Goal: Complete application form: Complete application form

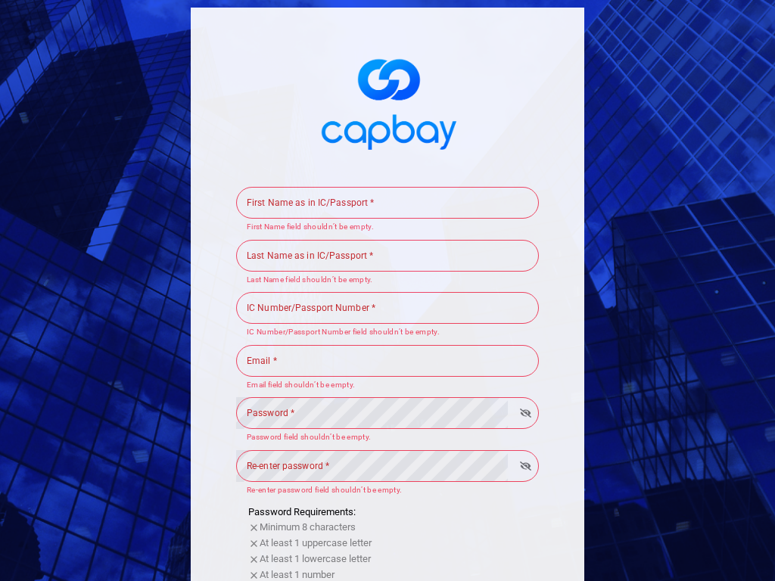
scroll to position [360, 0]
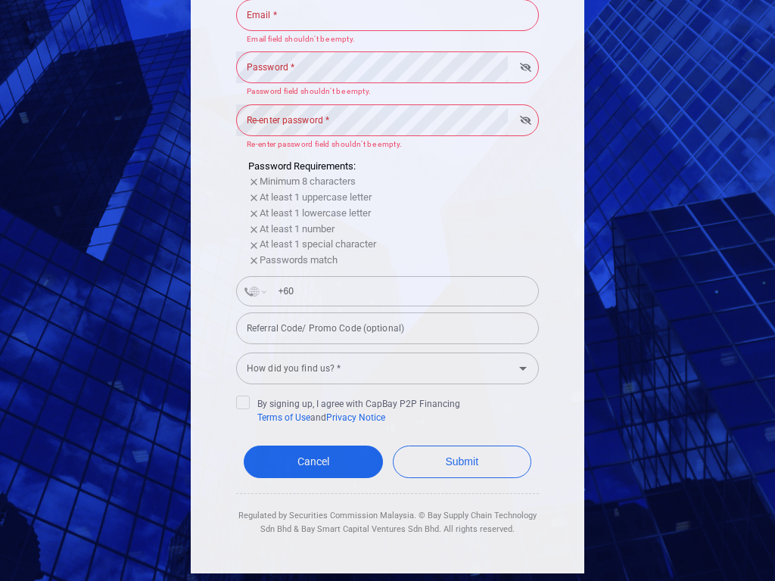
select select "AF"
type input "+93"
select select "AX"
type input "+358 1 8"
select select "AL"
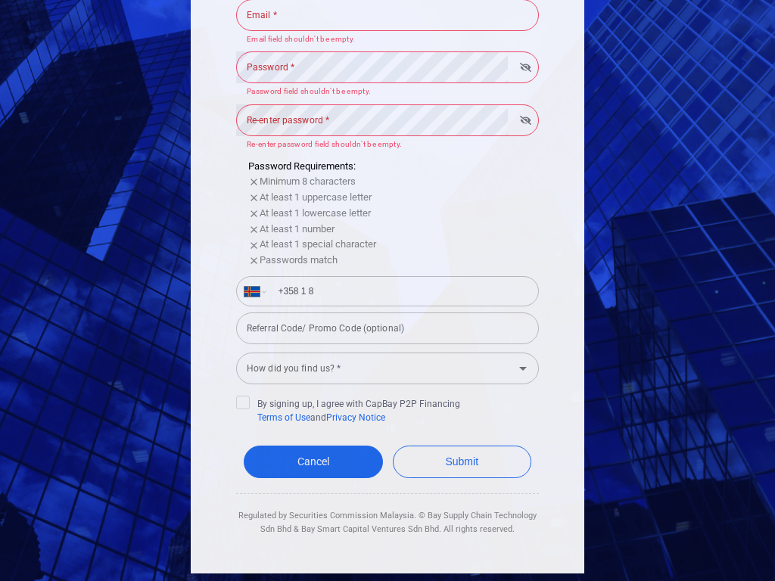
type input "+355"
select select "DZ"
type input "+213"
select select "MY"
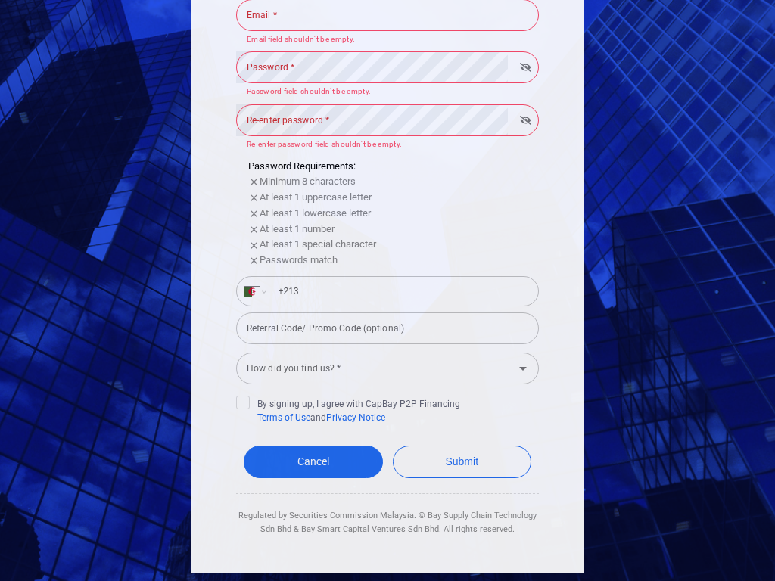
type input "+60"
type input "[PERSON_NAME]"
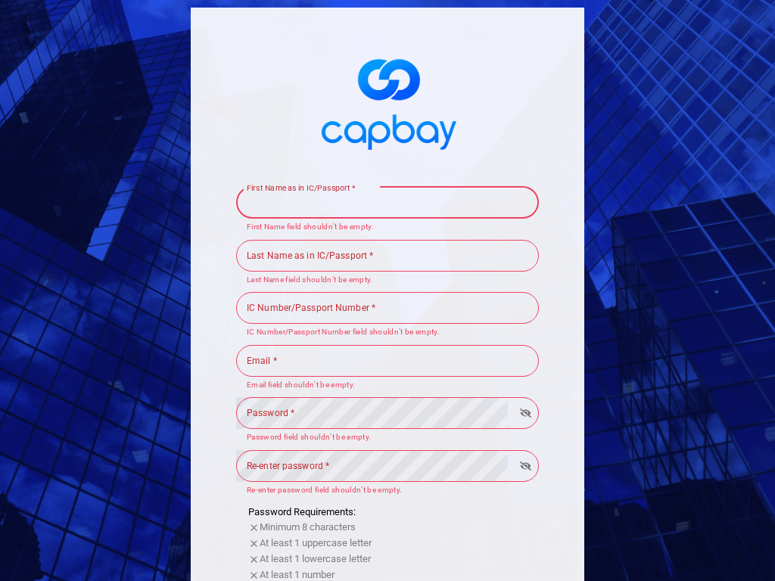
click at [388, 202] on input "First Name as in IC/Passport *" at bounding box center [387, 203] width 303 height 32
click at [388, 202] on input "[PERSON_NAME]" at bounding box center [387, 203] width 303 height 32
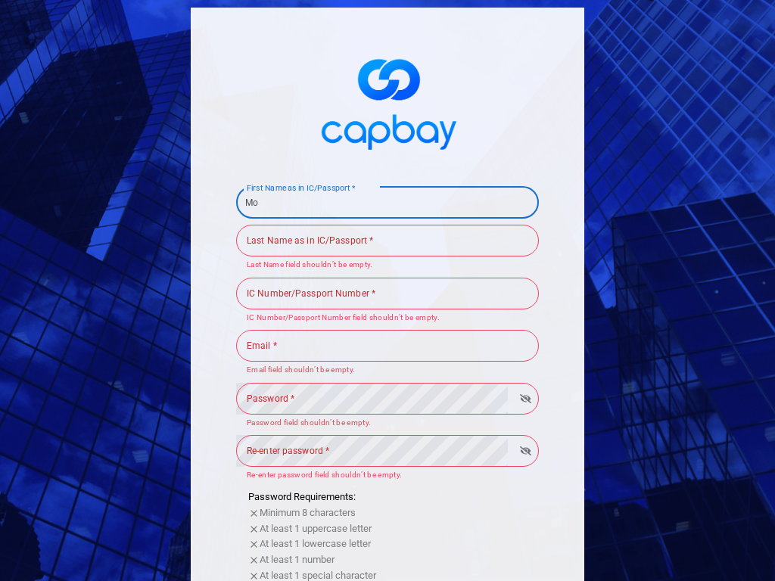
type input "M"
type input "909180967"
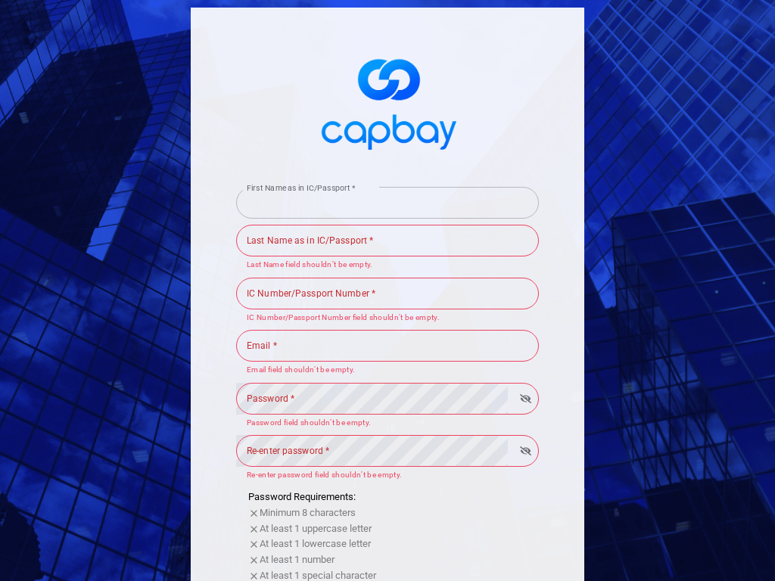
click at [388, 202] on input "First Name as in IC/Passport *" at bounding box center [387, 203] width 303 height 32
click at [388, 202] on input "909180967Mona" at bounding box center [387, 203] width 303 height 32
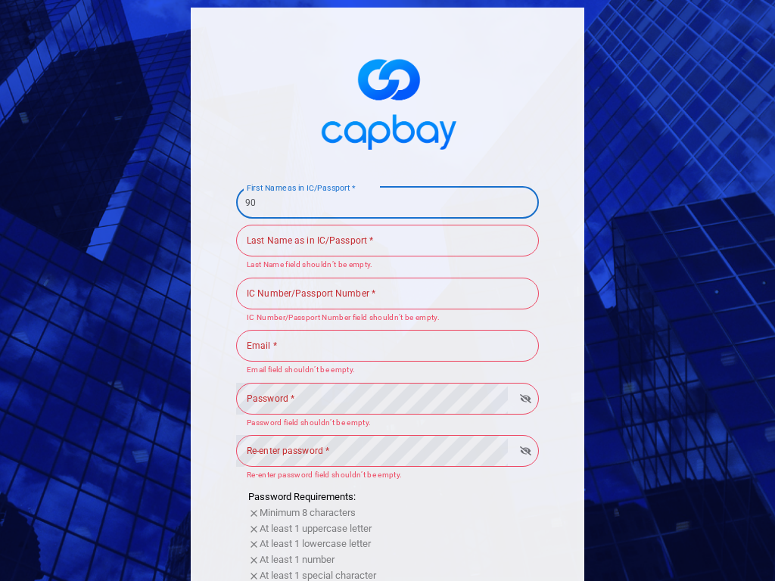
type input "9"
type input "CSS"
click at [388, 202] on input "First Name as in IC/Passport *" at bounding box center [387, 203] width 303 height 32
type input "CSS909180967Mona"
click at [388, 240] on div "Last Name as in IC/Passport * Last Name as in IC/Passport * Last Name field sho…" at bounding box center [387, 247] width 303 height 49
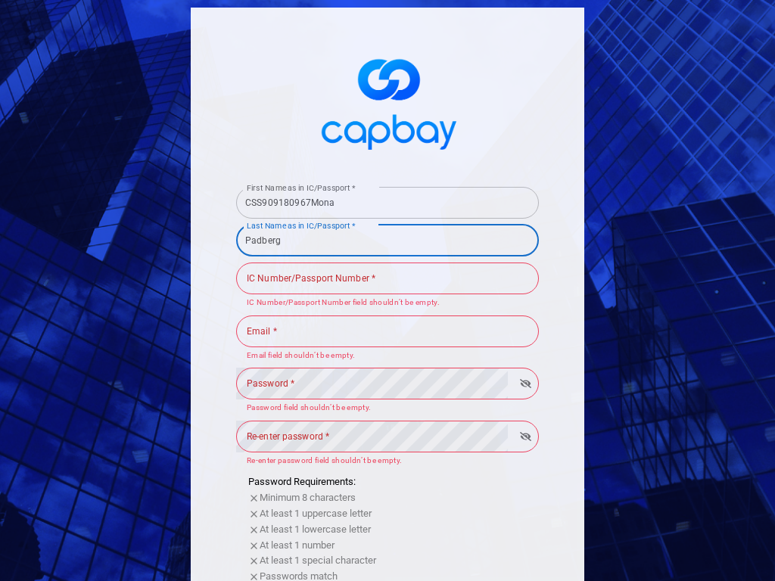
type input "Padberg"
click at [388, 240] on input "Last Name as in IC/Passport *" at bounding box center [387, 241] width 303 height 32
click at [388, 240] on input "Padberg" at bounding box center [387, 241] width 303 height 32
type input "P"
type input "909180967"
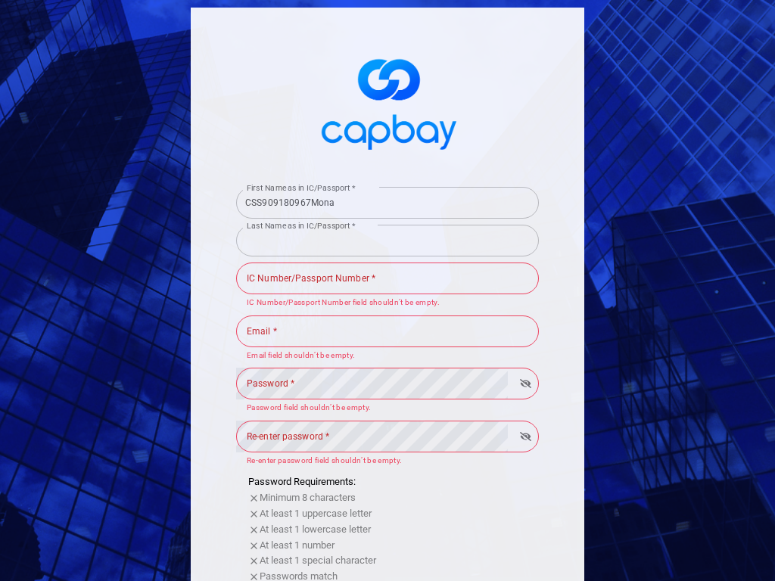
click at [388, 240] on input "Last Name as in IC/Passport *" at bounding box center [387, 241] width 303 height 32
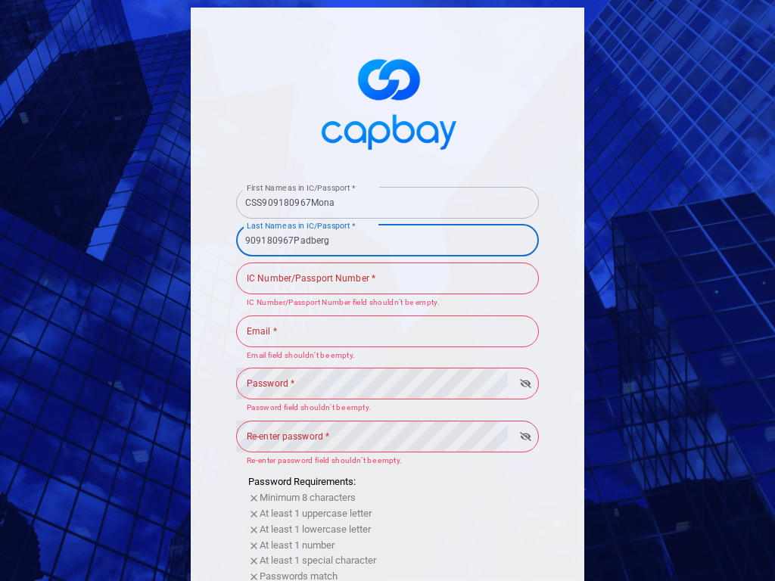
click at [388, 240] on input "909180967Padberg" at bounding box center [387, 241] width 303 height 32
type input "9"
type input "withdrawal"
click at [388, 240] on input "Last Name as in IC/Passport *" at bounding box center [387, 241] width 303 height 32
type input "withdrawal909180967Padberg"
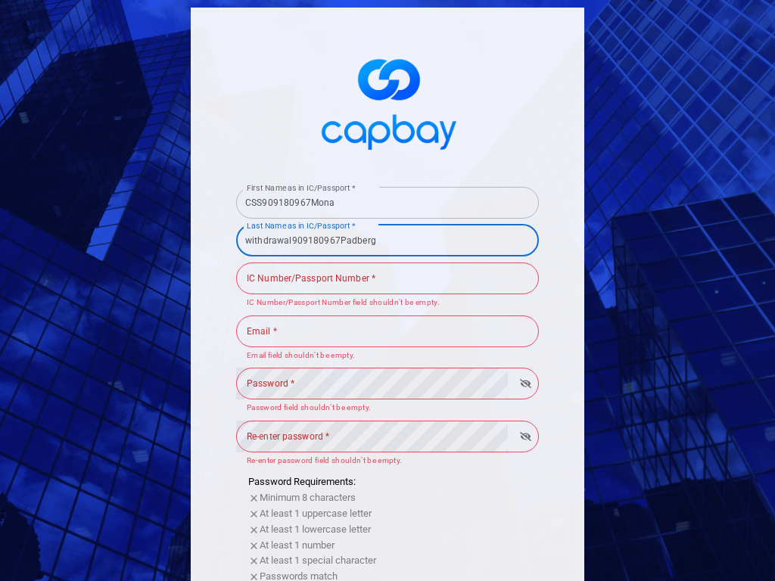
click at [388, 278] on div "IC Number/Passport Number * IC Number/Passport Number * IC Number/[GEOGRAPHIC_D…" at bounding box center [387, 284] width 303 height 49
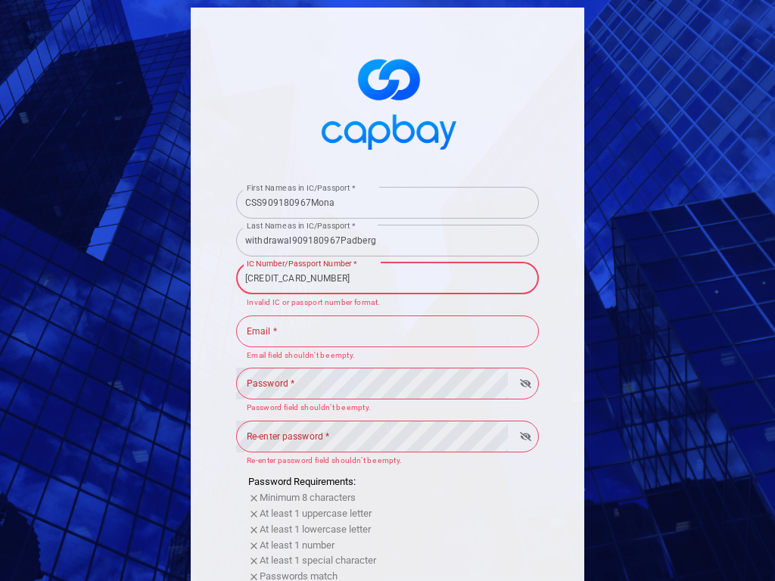
type input "[CREDIT_CARD_NUMBER]"
click at [388, 278] on input "IC Number/Passport Number *" at bounding box center [387, 279] width 303 height 32
click at [388, 278] on input "[CREDIT_CARD_NUMBER]" at bounding box center [387, 279] width 303 height 32
type input "5"
type input "909180967"
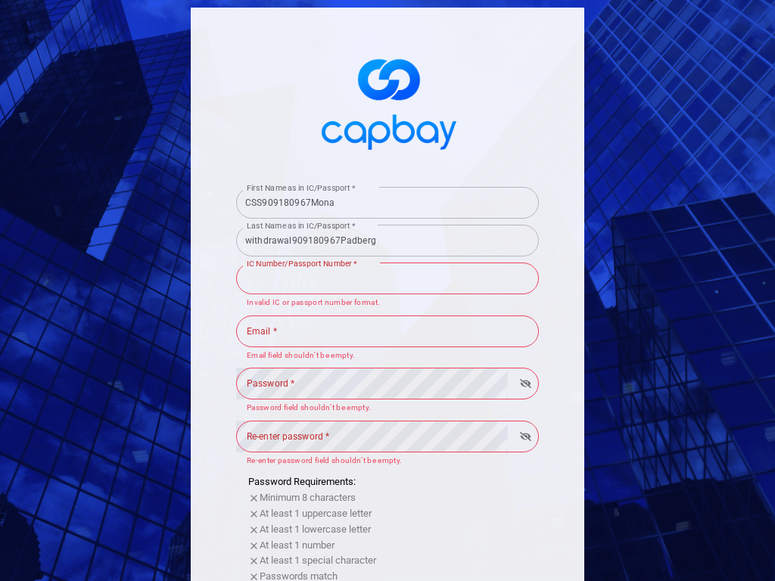
click at [388, 278] on input "IC Number/Passport Number *" at bounding box center [387, 279] width 303 height 32
click at [388, 278] on input "9091809675465729037800316" at bounding box center [387, 279] width 303 height 32
type input "9"
type input "ORANGE"
click at [388, 278] on input "IC Number/Passport Number *" at bounding box center [387, 279] width 303 height 32
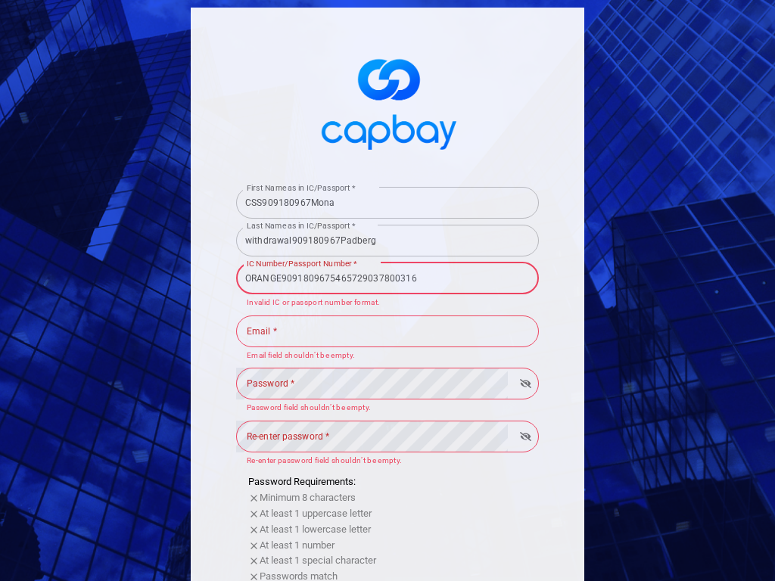
type input "ORANGE9091809675465729037800316"
click at [388, 331] on input "Email *" at bounding box center [387, 332] width 303 height 32
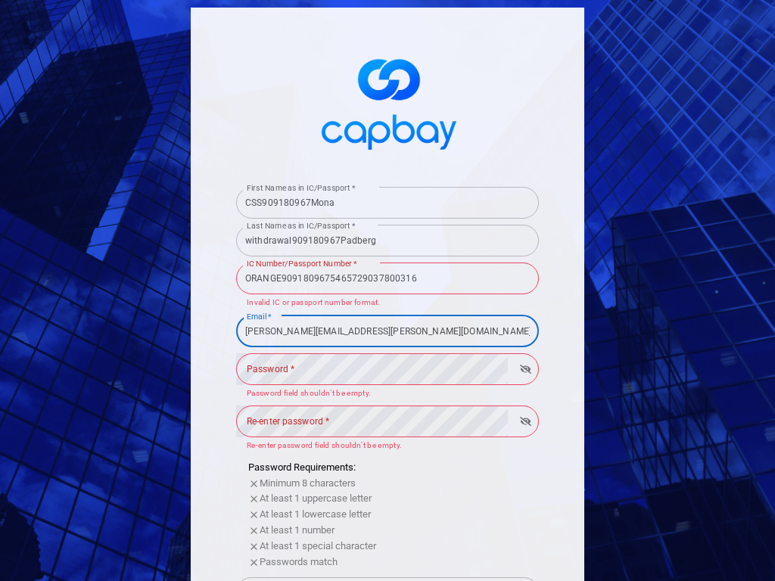
type input "[PERSON_NAME][EMAIL_ADDRESS][PERSON_NAME][DOMAIN_NAME]"
click at [388, 331] on input "Email *" at bounding box center [387, 332] width 303 height 32
click at [388, 331] on input "[PERSON_NAME][EMAIL_ADDRESS][PERSON_NAME][DOMAIN_NAME]" at bounding box center [387, 332] width 303 height 32
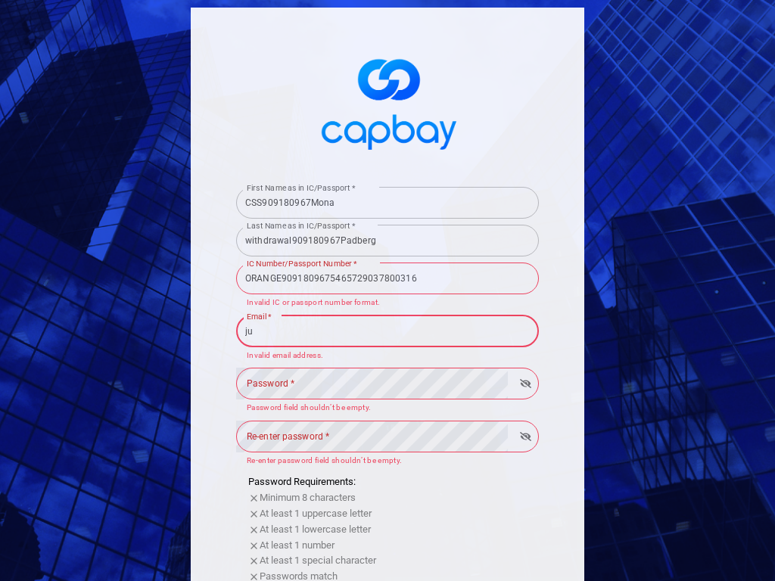
type input "j"
type input "[EMAIL_ADDRESS][DOMAIN_NAME]"
click at [388, 331] on input "Email *" at bounding box center [387, 332] width 303 height 32
click at [388, 331] on input "[EMAIL_ADDRESS][PERSON_NAME]@[DOMAIN_NAME]" at bounding box center [387, 332] width 303 height 32
type input ".[PERSON_NAME][EMAIL_ADDRESS][DOMAIN_NAME]"
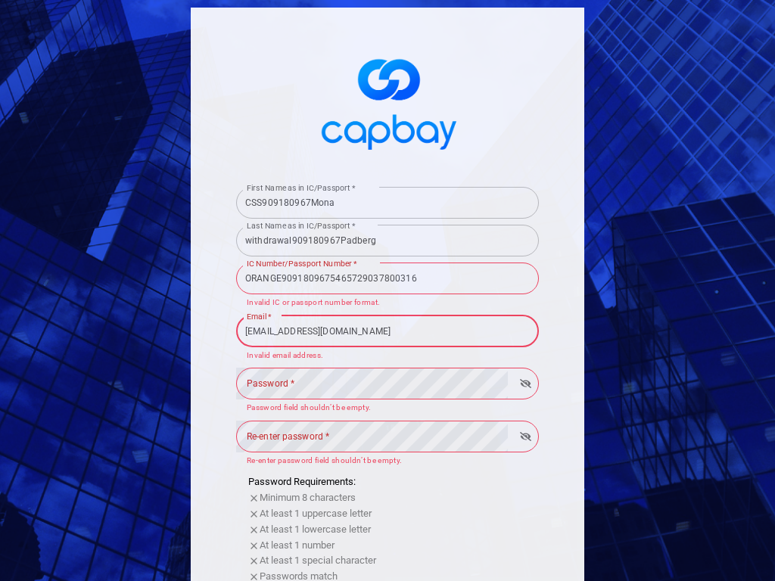
type input "[EMAIL_ADDRESS][DOMAIN_NAME]"
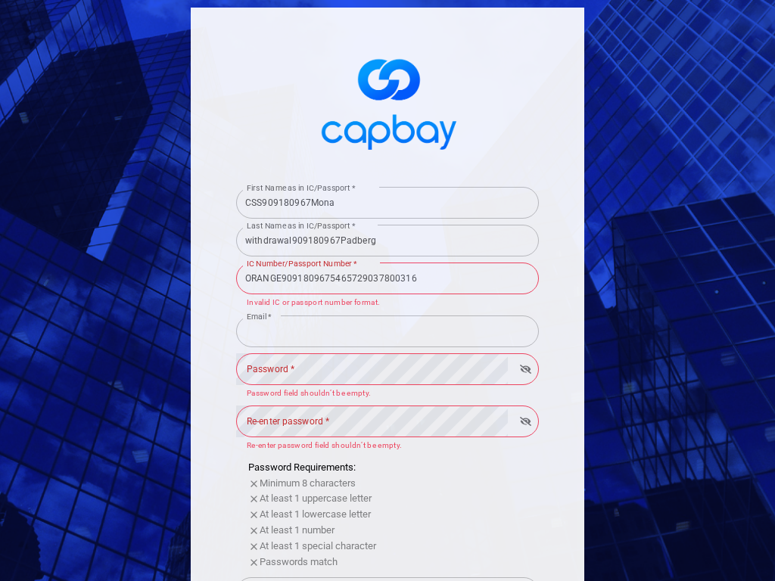
click at [388, 331] on input "Email *" at bounding box center [387, 332] width 303 height 32
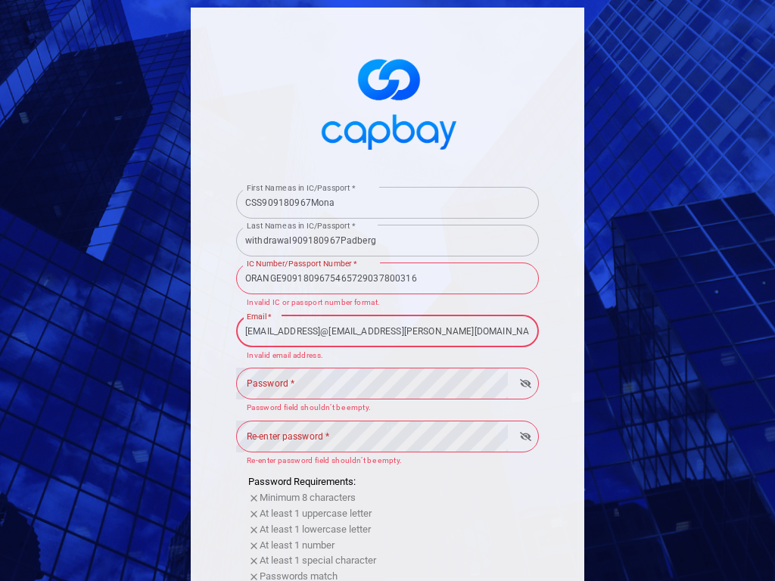
scroll to position [0, 45]
click at [388, 331] on input "[EMAIL_ADDRESS]@[EMAIL_ADDRESS][PERSON_NAME][DOMAIN_NAME]" at bounding box center [387, 332] width 303 height 32
type input "[EMAIL_ADDRESS][PERSON_NAME][DOMAIN_NAME]"
type input "Metal"
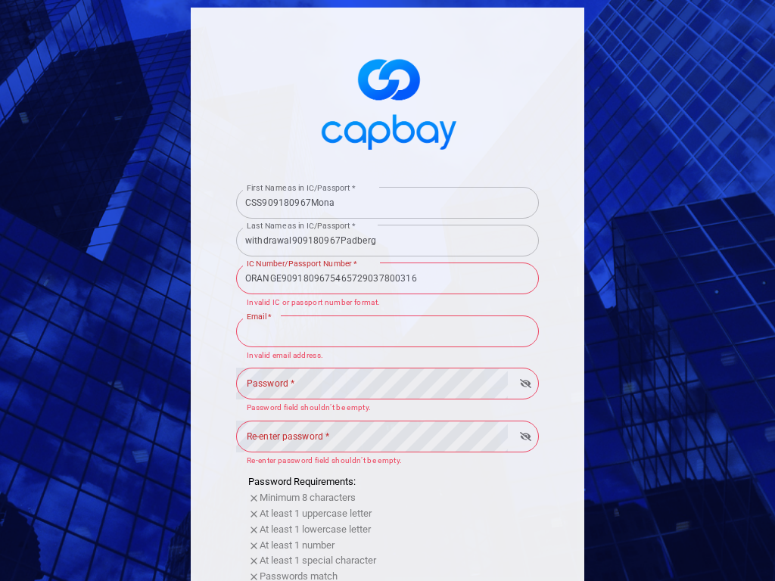
click at [388, 331] on input "Email *" at bounding box center [387, 332] width 303 height 32
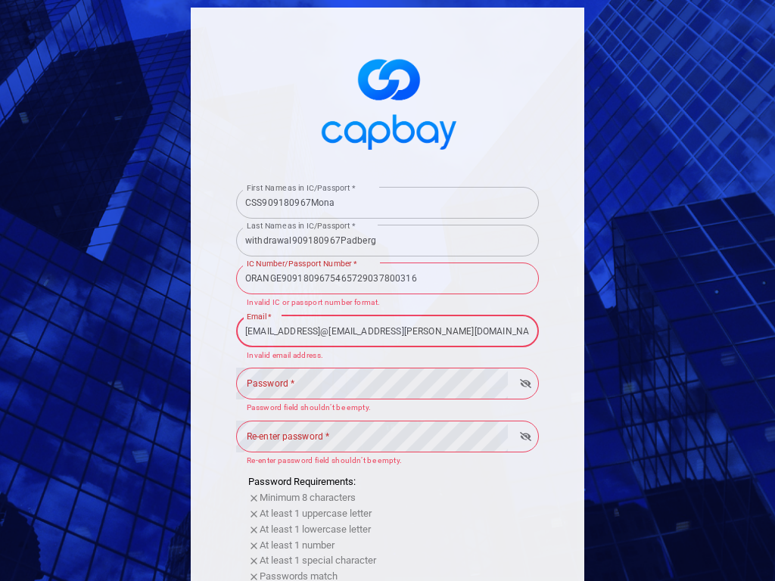
scroll to position [0, 69]
type input "[EMAIL_ADDRESS]@[EMAIL_ADDRESS][PERSON_NAME][DOMAIN_NAME]"
type input "+"
select select "ZZ"
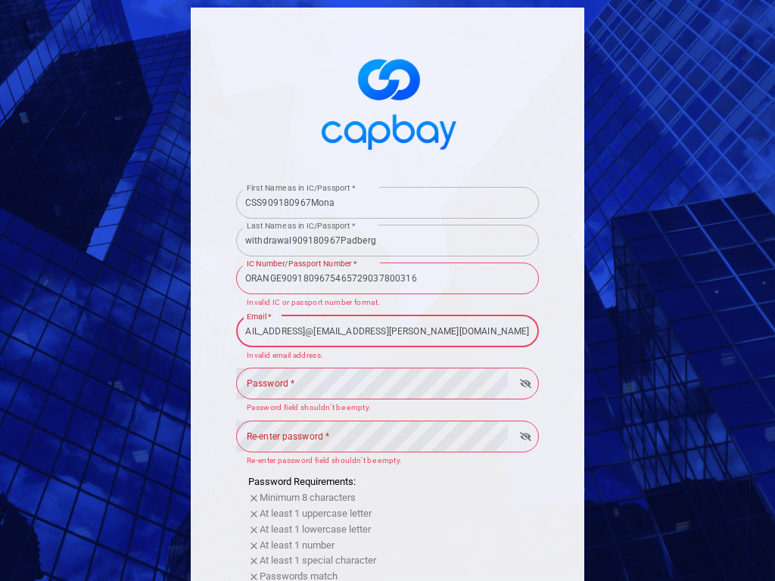
scroll to position [0, 0]
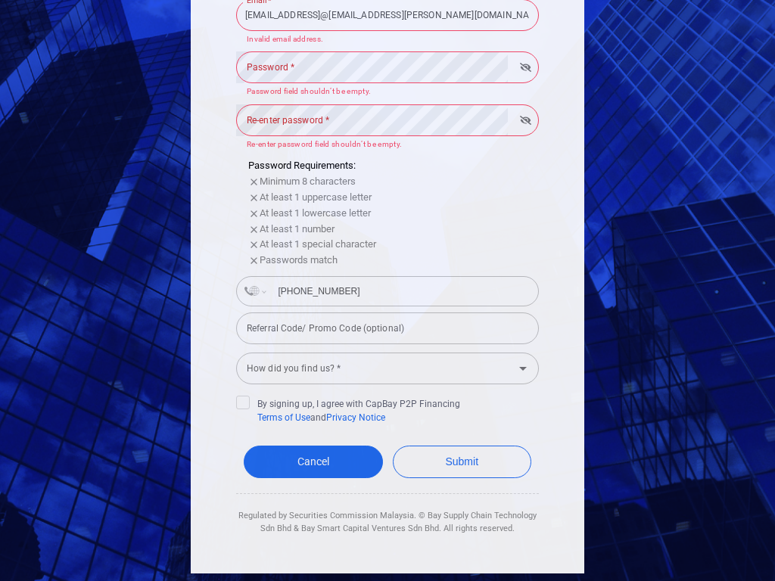
type input "[PHONE_NUMBER]"
select select "GB"
type input "[PHONE_NUMBER]"
click at [400, 291] on input "tel" at bounding box center [400, 291] width 262 height 24
click at [400, 291] on input "[PHONE_NUMBER]" at bounding box center [400, 291] width 262 height 24
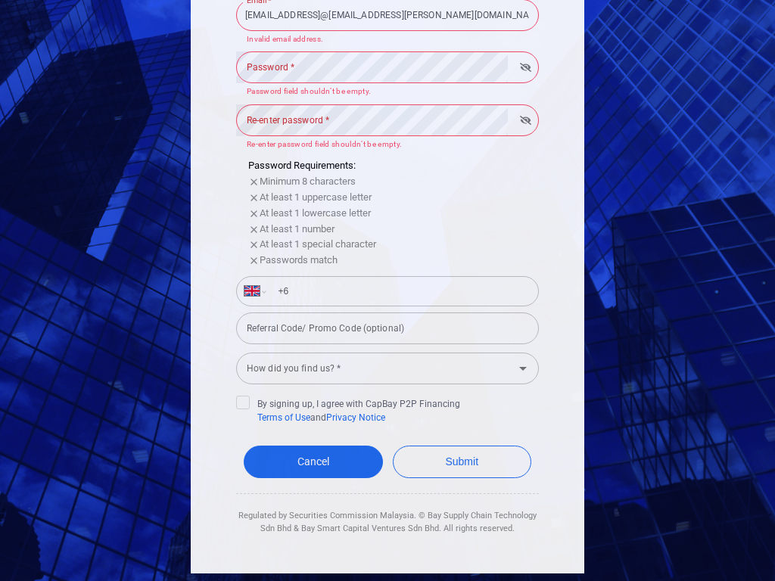
type input "+"
type input "+7 5"
select select "ZZ"
type input "[PHONE_NUMBER]"
click at [400, 291] on input "tel" at bounding box center [400, 291] width 262 height 24
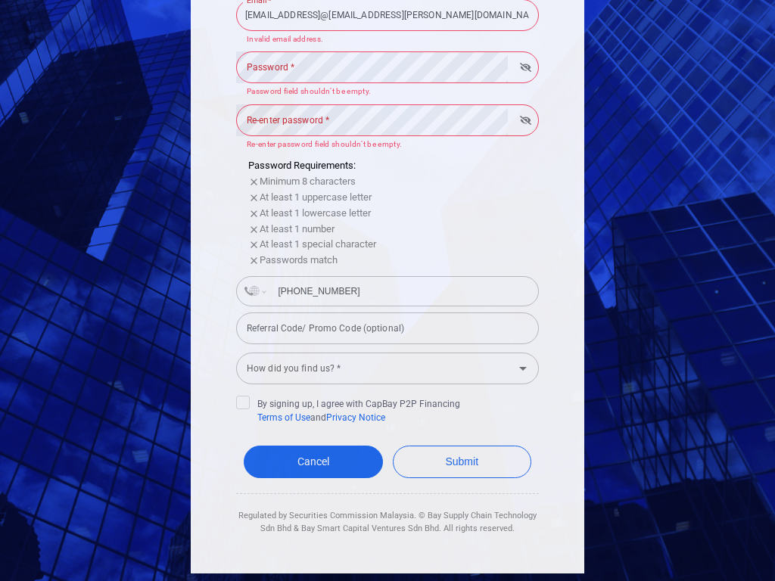
click at [400, 291] on input "[PHONE_NUMBER]" at bounding box center [400, 291] width 262 height 24
type input "0"
type input "[PHONE_NUMBER]"
click at [400, 291] on input "tel" at bounding box center [400, 291] width 262 height 24
click at [400, 291] on input "[PHONE_NUMBER]7960" at bounding box center [400, 291] width 262 height 24
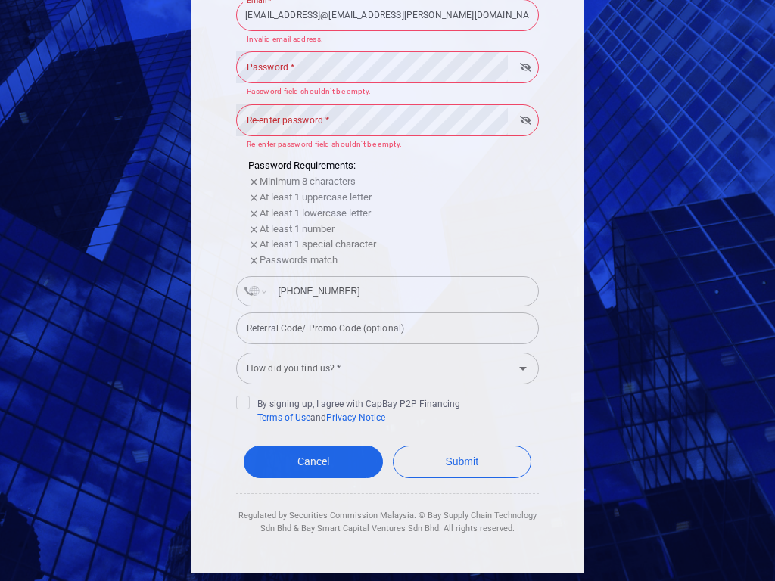
type input "58 764 197960"
select select "VE"
type input "+60"
select select "MY"
type input "[PHONE_NUMBER]"
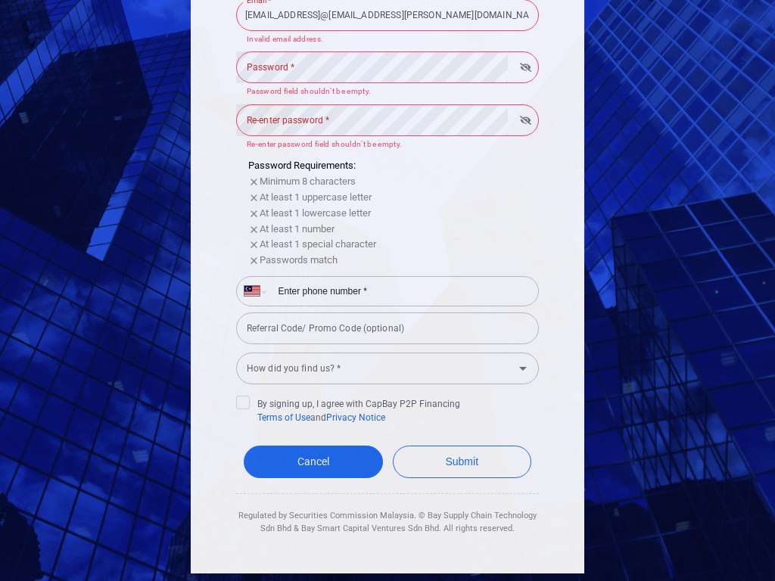
click at [400, 291] on input "tel" at bounding box center [400, 291] width 262 height 24
type input "[PHONE_NUMBER]7944758764197960"
click at [388, 328] on div "Referral Code/ Promo Code (optional) Referral Code/ Promo Code (optional)" at bounding box center [387, 327] width 303 height 34
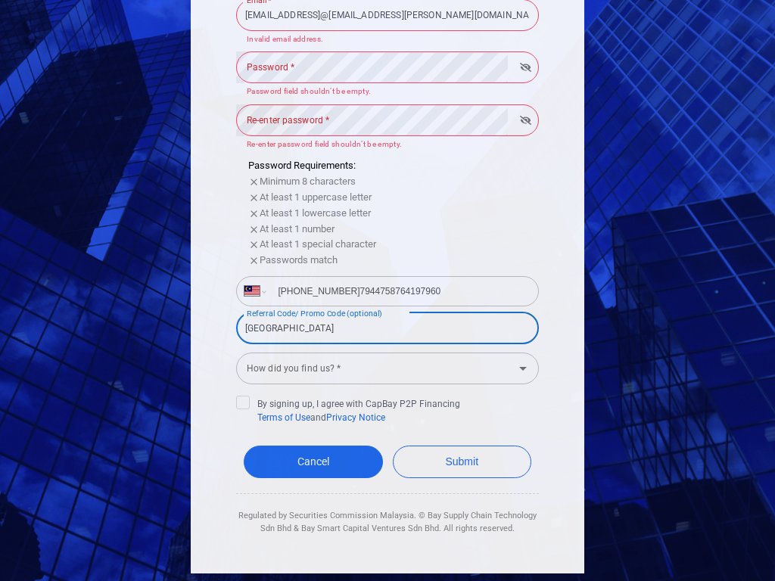
type input "[GEOGRAPHIC_DATA]"
click at [388, 328] on input "Referral Code/ Promo Code (optional)" at bounding box center [387, 329] width 303 height 32
type input "[GEOGRAPHIC_DATA]"
select select "NA"
type input "+264"
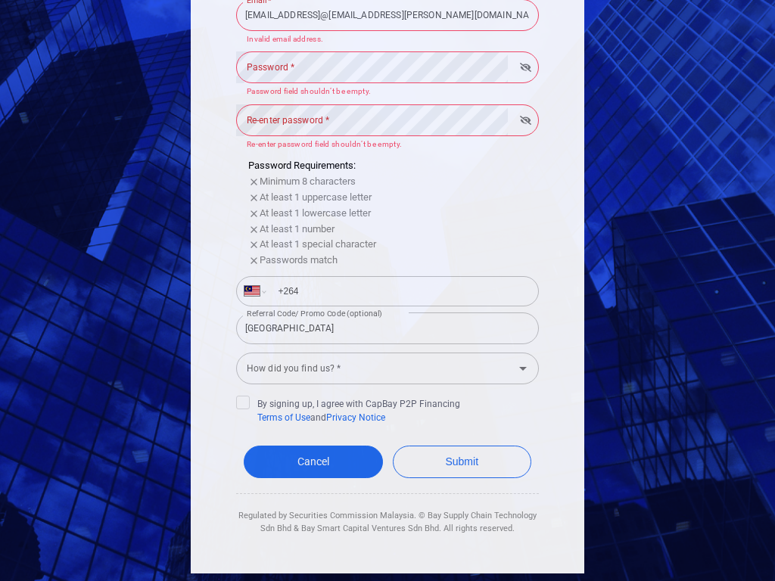
select select "MY"
type input "+60"
select select "BW"
type input "+267"
select select "MY"
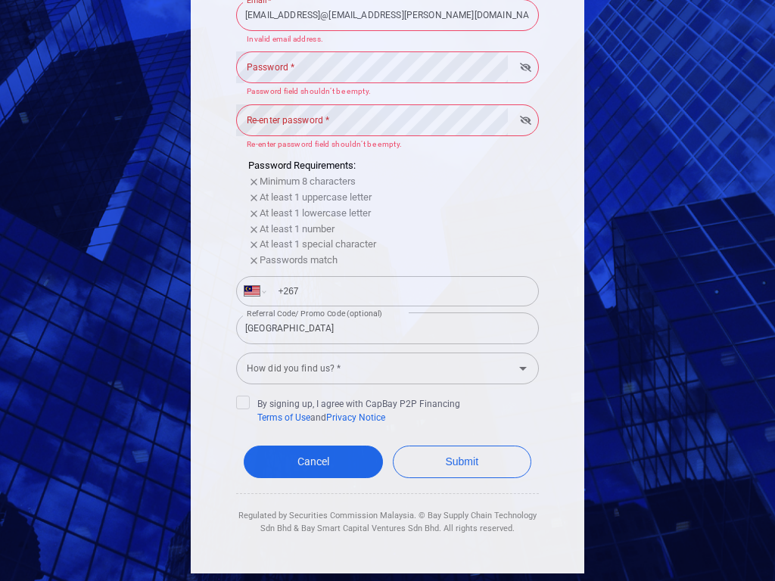
type input "+60"
type input "C"
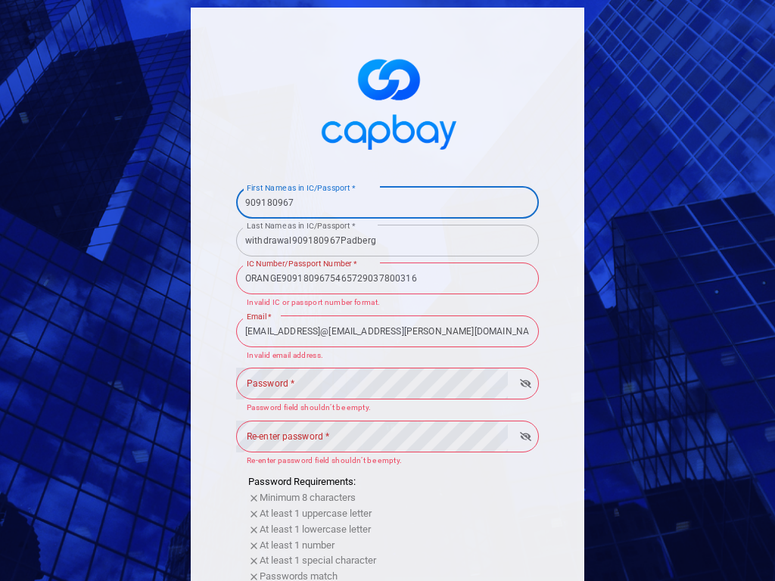
type input "909180967"
click at [388, 240] on input "withdrawal909180967Padberg" at bounding box center [387, 241] width 303 height 32
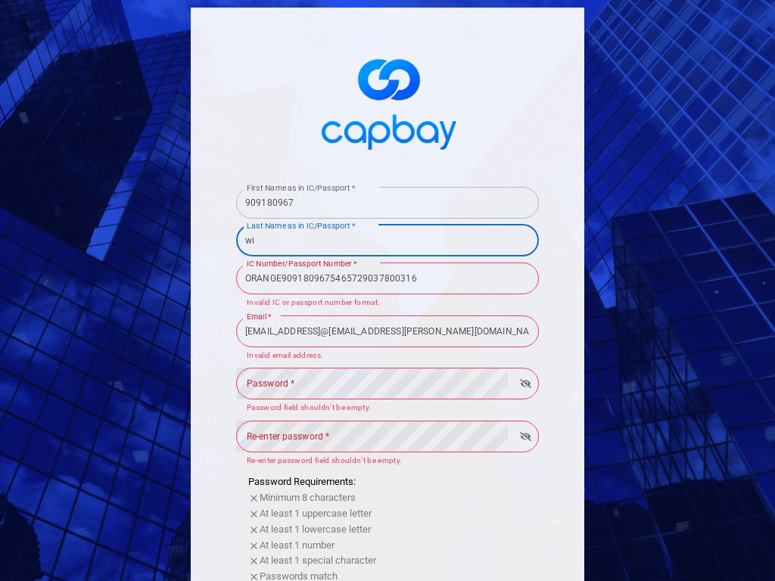
type input "w"
type input "909180967"
click at [388, 278] on input "ORANGE9091809675465729037800316" at bounding box center [387, 279] width 303 height 32
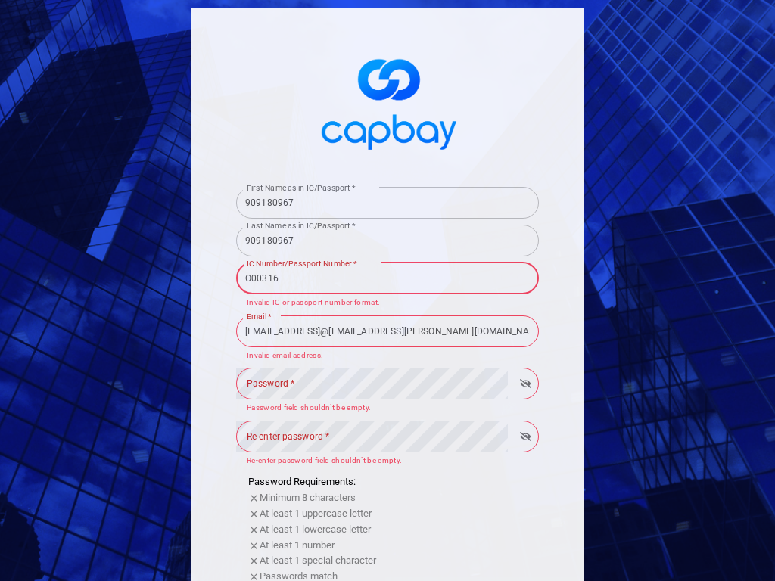
type input "00316"
type input "[CREDIT_CARD_NUMBER]"
click at [388, 331] on input "[EMAIL_ADDRESS]@[EMAIL_ADDRESS][PERSON_NAME][DOMAIN_NAME]" at bounding box center [387, 332] width 303 height 32
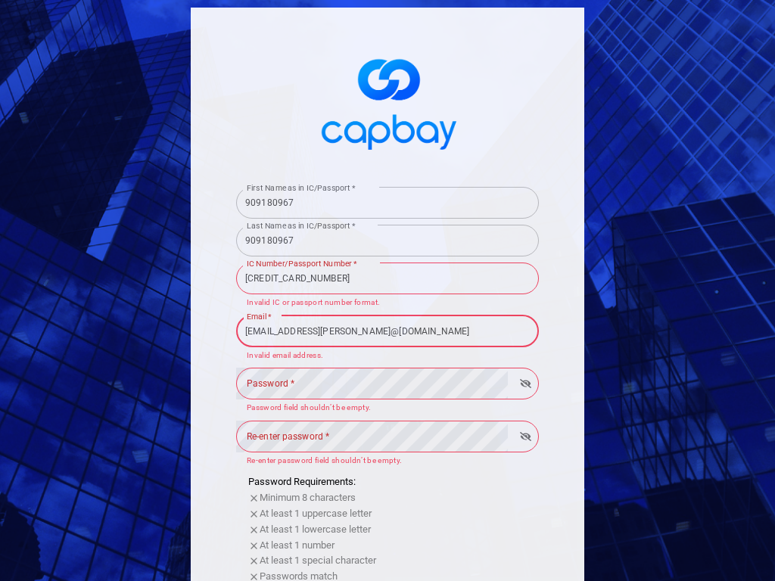
type input "[EMAIL_ADDRESS][PERSON_NAME]@[DOMAIN_NAME]"
type input "[PERSON_NAME][EMAIL_ADDRESS][PERSON_NAME][DOMAIN_NAME]"
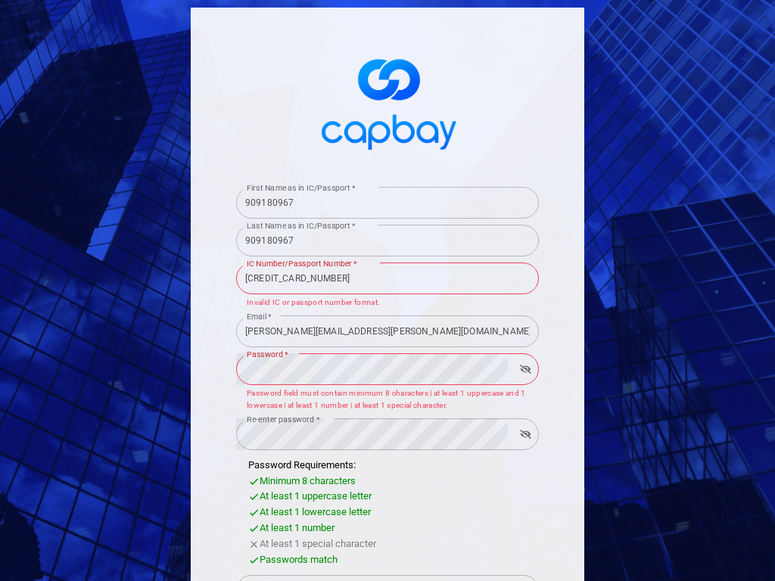
click at [400, 578] on input "+60" at bounding box center [400, 590] width 262 height 24
type input "+"
select select "ZZ"
type input "[PHONE_NUMBER]"
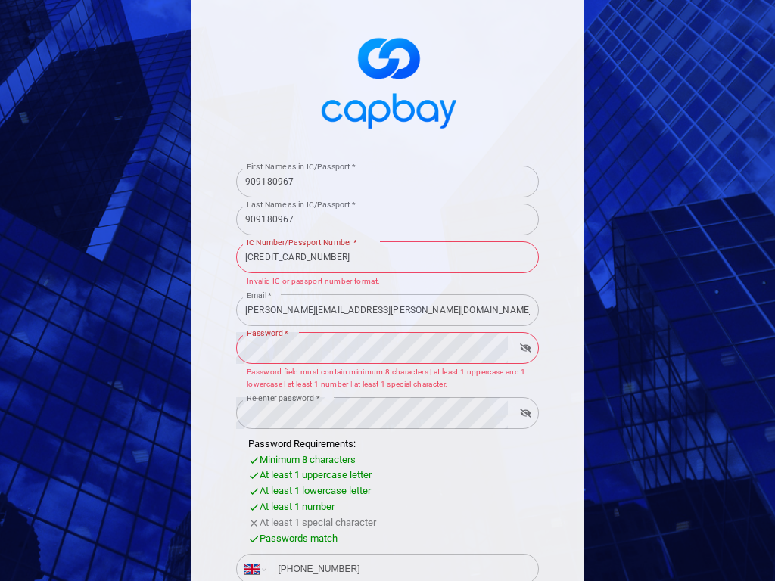
select select "GB"
type input "[PHONE_NUMBER]"
type input "B"
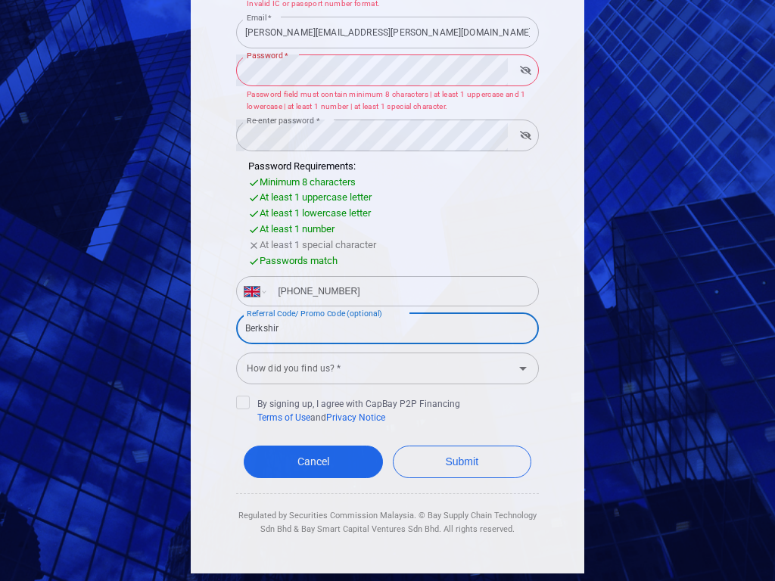
type input "[GEOGRAPHIC_DATA]"
select select "RE"
type input "+262"
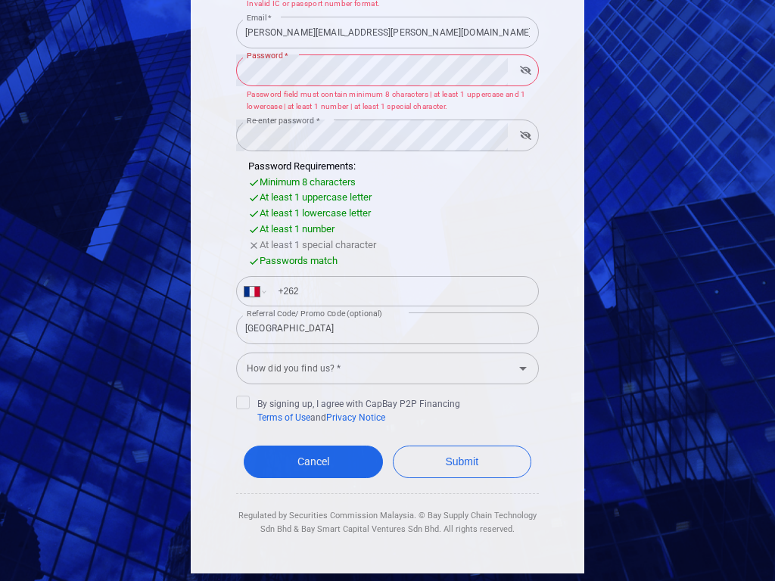
scroll to position [299, 0]
click at [393, 446] on button "Submit" at bounding box center [462, 462] width 139 height 33
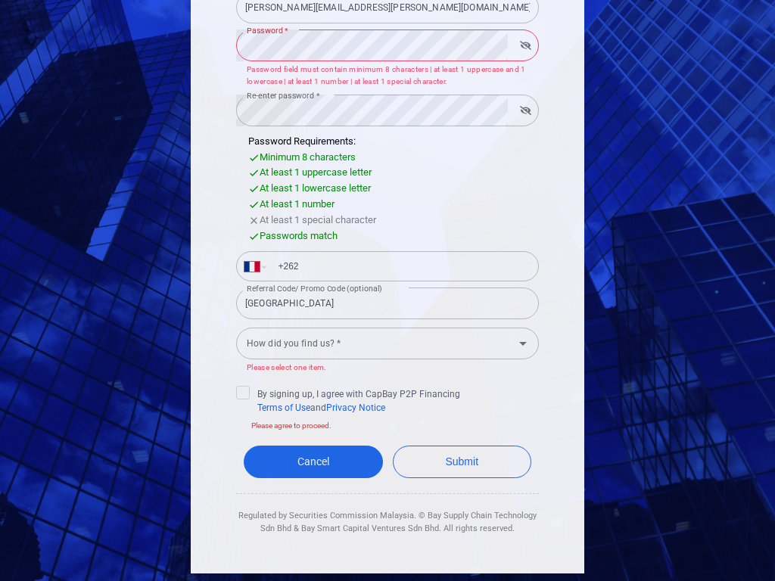
scroll to position [324, 0]
type input "9"
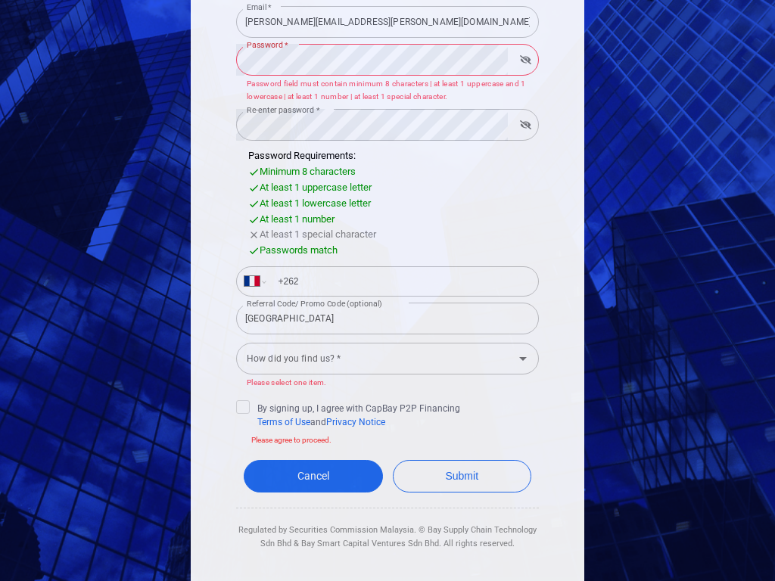
scroll to position [0, 0]
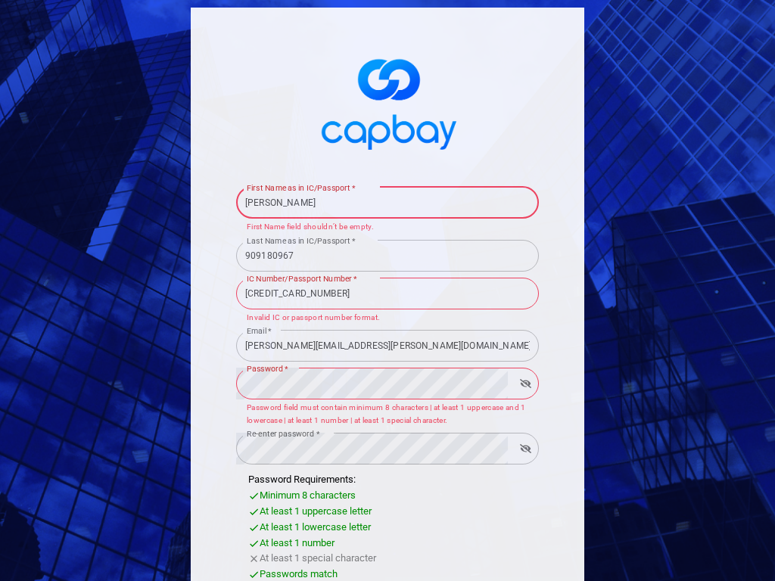
type input "[PERSON_NAME]"
click at [388, 202] on input "First Name as in IC/Passport *" at bounding box center [387, 203] width 303 height 32
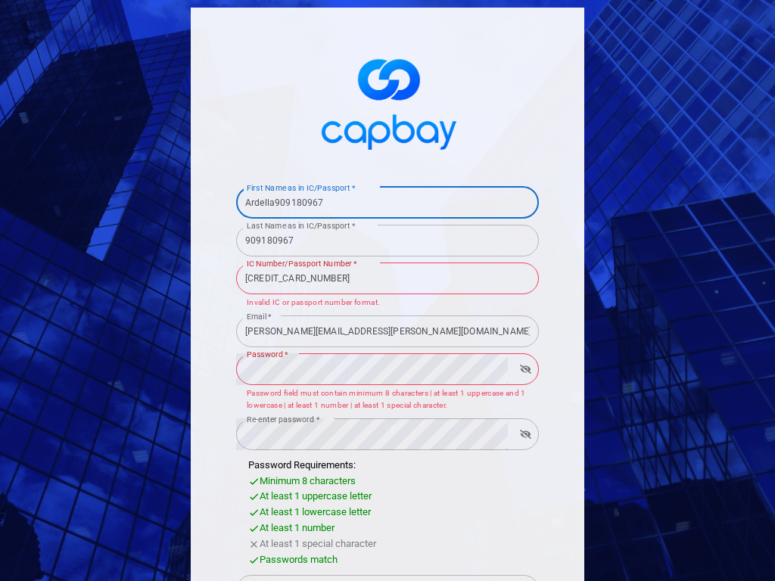
click at [388, 202] on input "Ardella909180967" at bounding box center [387, 203] width 303 height 32
type input "A"
type input "909180967"
click at [388, 202] on input "First Name as in IC/Passport *" at bounding box center [387, 203] width 303 height 32
click at [388, 202] on input "909180967Ardella909180967" at bounding box center [387, 203] width 303 height 32
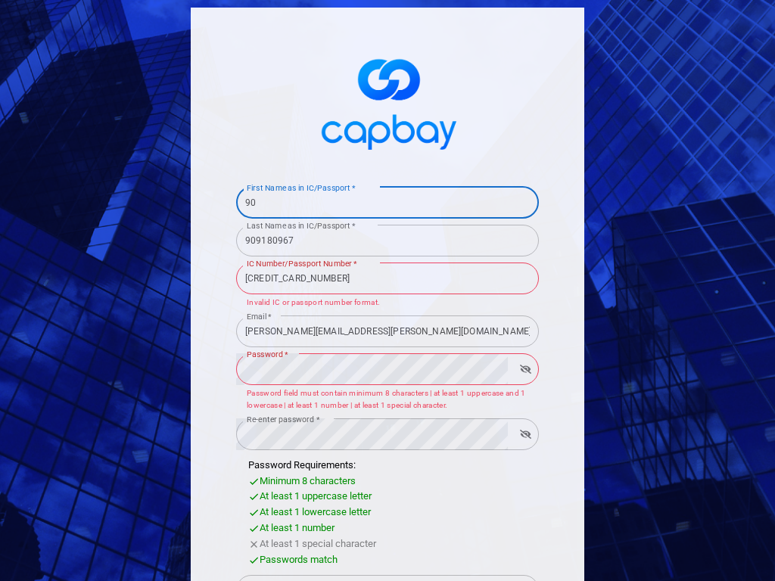
type input "9"
type input "Investment Account"
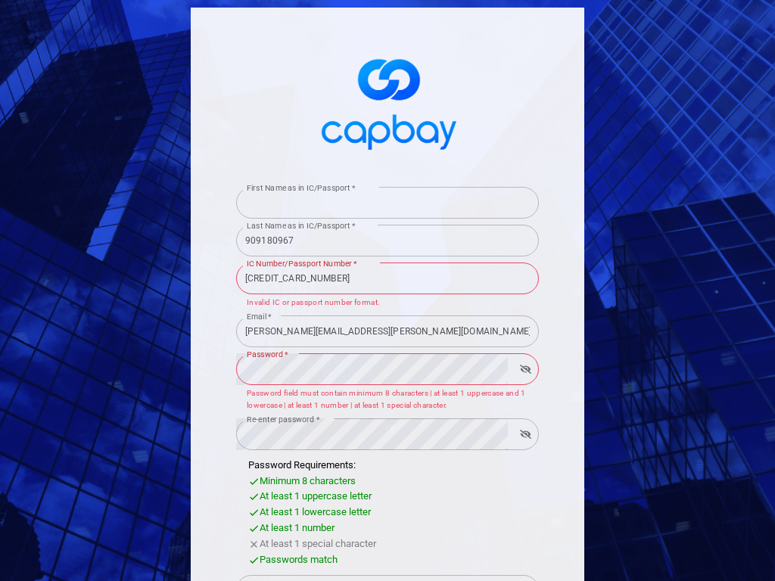
click at [388, 202] on input "First Name as in IC/Passport *" at bounding box center [387, 203] width 303 height 32
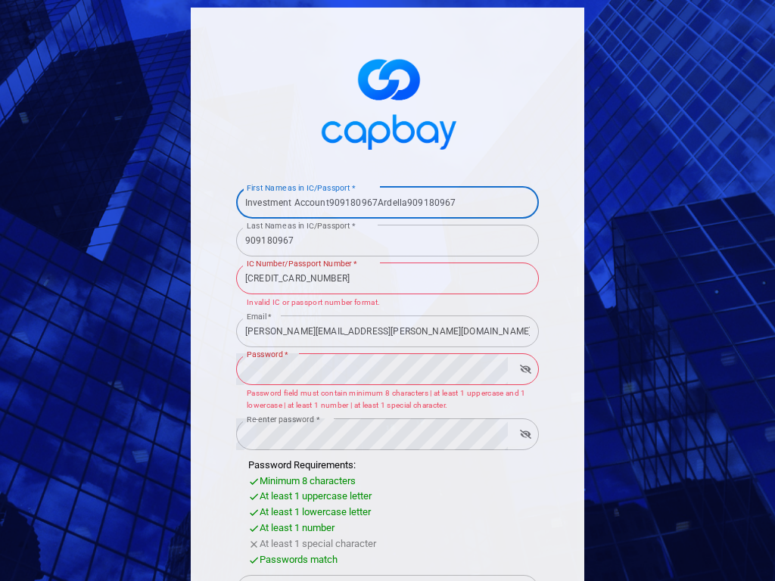
type input "Investment Account909180967Ardella909180967"
click at [388, 240] on input "909180967" at bounding box center [387, 241] width 303 height 32
type input "9"
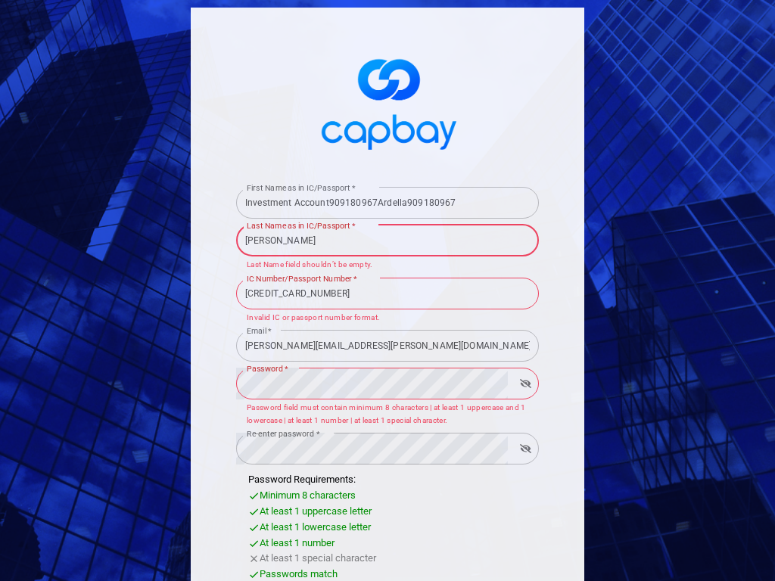
type input "[PERSON_NAME]"
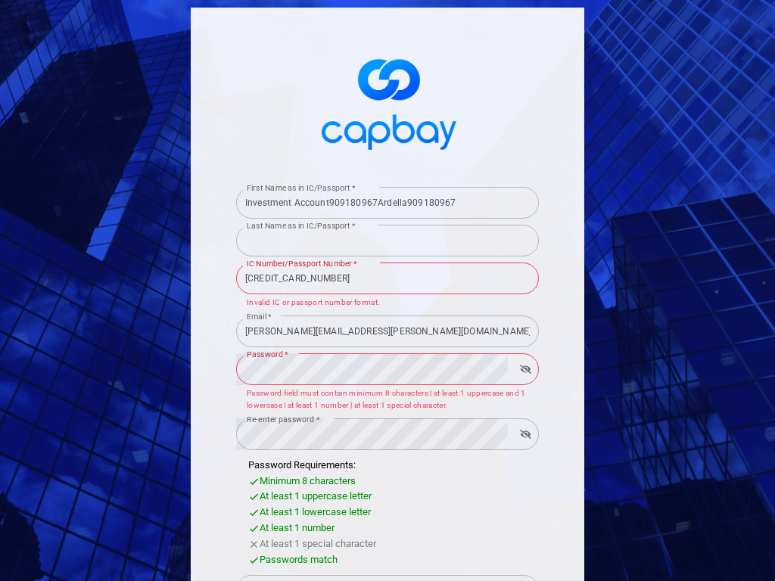
click at [388, 240] on input "Last Name as in IC/Passport *" at bounding box center [387, 241] width 303 height 32
click at [388, 240] on input "Kirlin909180967" at bounding box center [387, 241] width 303 height 32
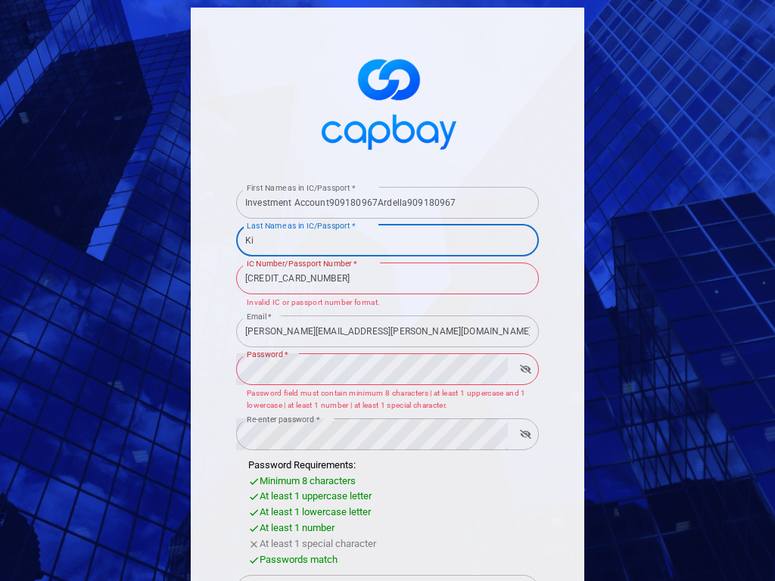
type input "K"
type input "909180967"
click at [388, 240] on input "Last Name as in IC/Passport *" at bounding box center [387, 241] width 303 height 32
click at [388, 240] on input "909180967Kirlin909180967" at bounding box center [387, 241] width 303 height 32
type input "9"
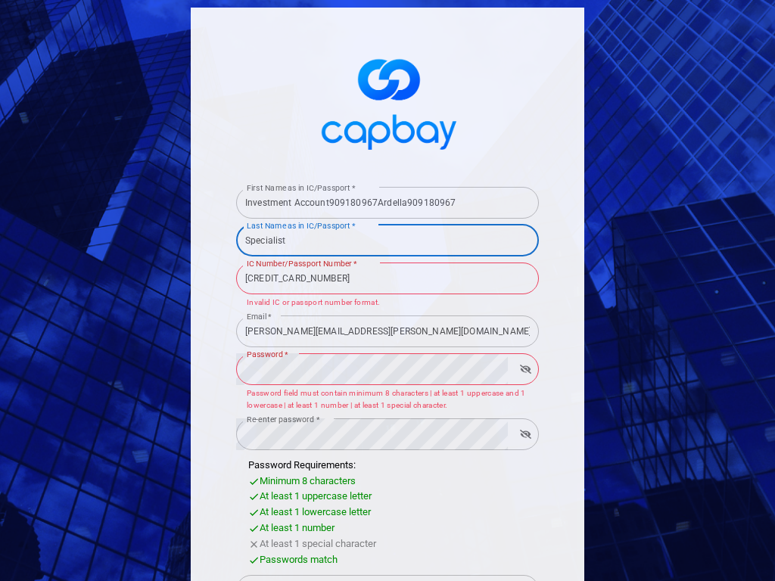
type input "Specialist"
click at [388, 240] on input "Last Name as in IC/Passport *" at bounding box center [387, 241] width 303 height 32
type input "Specialist909180967Kirlin909180967"
click at [388, 278] on input "[CREDIT_CARD_NUMBER]" at bounding box center [387, 279] width 303 height 32
type input "5"
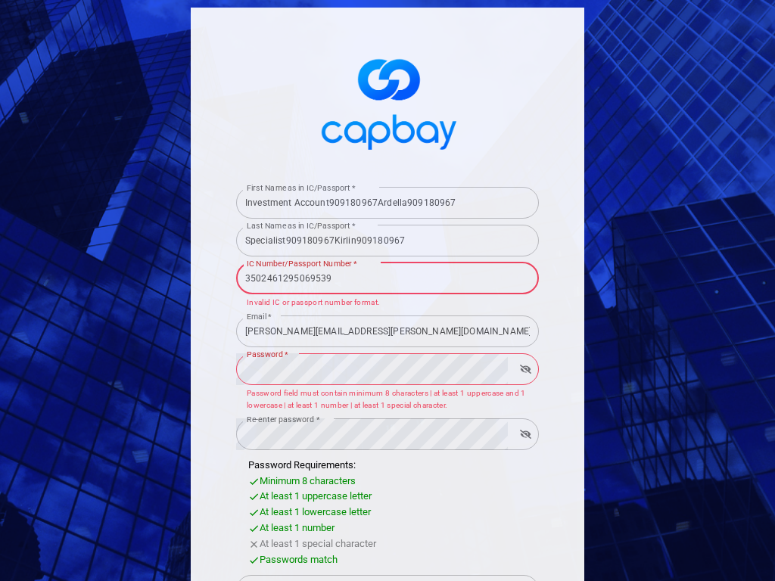
type input "3502461295069539"
click at [388, 278] on input "IC Number/Passport Number *" at bounding box center [387, 279] width 303 height 32
click at [388, 278] on input "35024612950695395465729037800316" at bounding box center [387, 279] width 303 height 32
type input "00316"
type input "909180967"
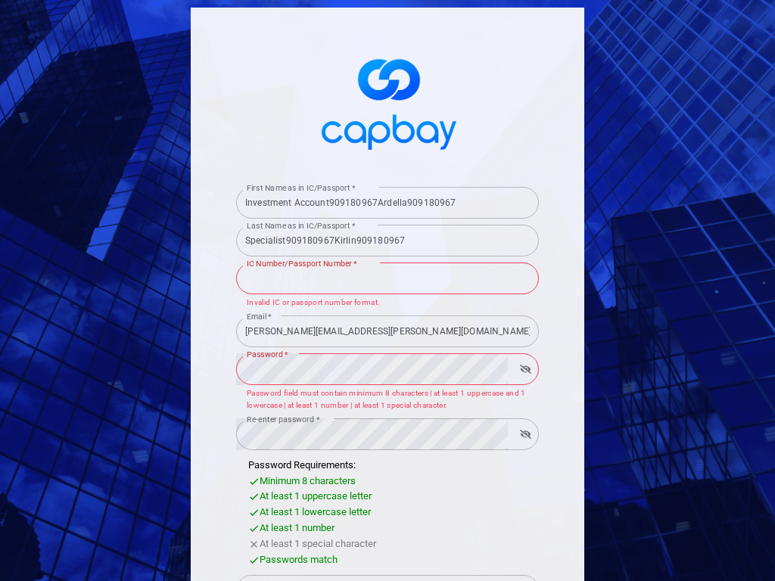
click at [388, 278] on input "IC Number/Passport Number *" at bounding box center [387, 279] width 303 height 32
click at [388, 278] on input "90918096735024612950695395465729037800316" at bounding box center [387, 279] width 303 height 32
type input "65729037800316"
type input "[GEOGRAPHIC_DATA]"
click at [388, 278] on input "IC Number/Passport Number *" at bounding box center [387, 279] width 303 height 32
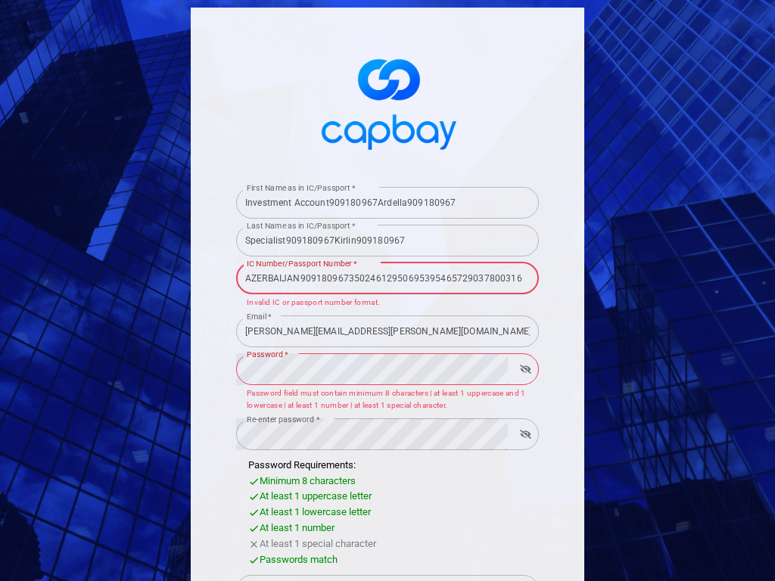
type input "AZERBAIJAN90918096735024612950695395465729037800316"
click at [388, 331] on input "[PERSON_NAME][EMAIL_ADDRESS][PERSON_NAME][DOMAIN_NAME]" at bounding box center [387, 332] width 303 height 32
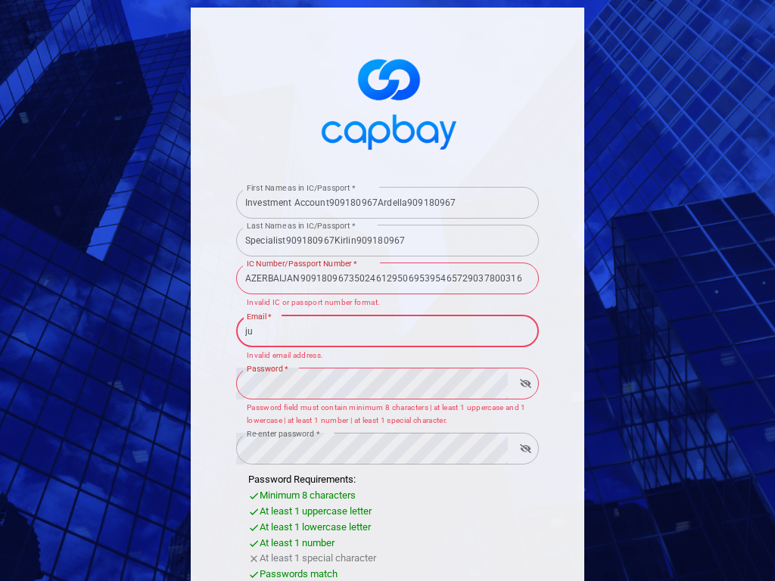
type input "j"
type input "[PERSON_NAME][EMAIL_ADDRESS][PERSON_NAME][DOMAIN_NAME]"
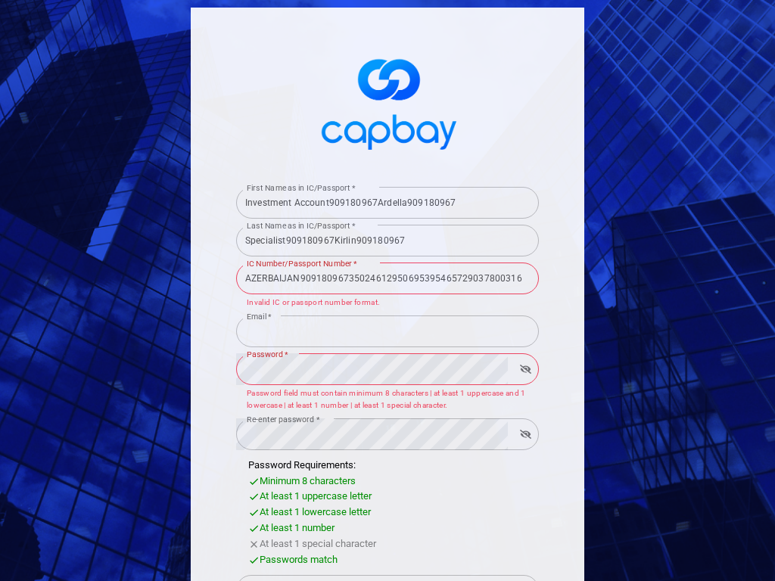
click at [388, 331] on input "Email *" at bounding box center [387, 332] width 303 height 32
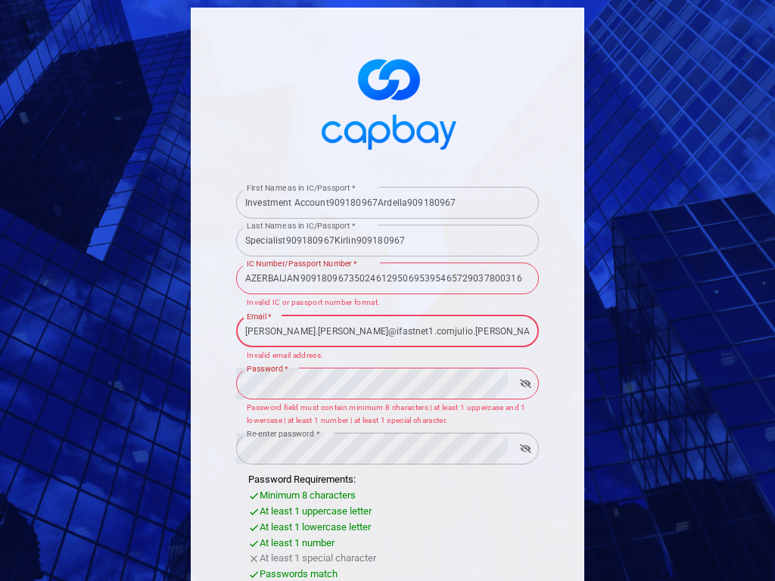
click at [388, 331] on input "[PERSON_NAME].[PERSON_NAME]@ifastnet1.comjulio.[PERSON_NAME]@[DOMAIN_NAME]" at bounding box center [387, 332] width 303 height 32
type input "z@[DOMAIN_NAME]"
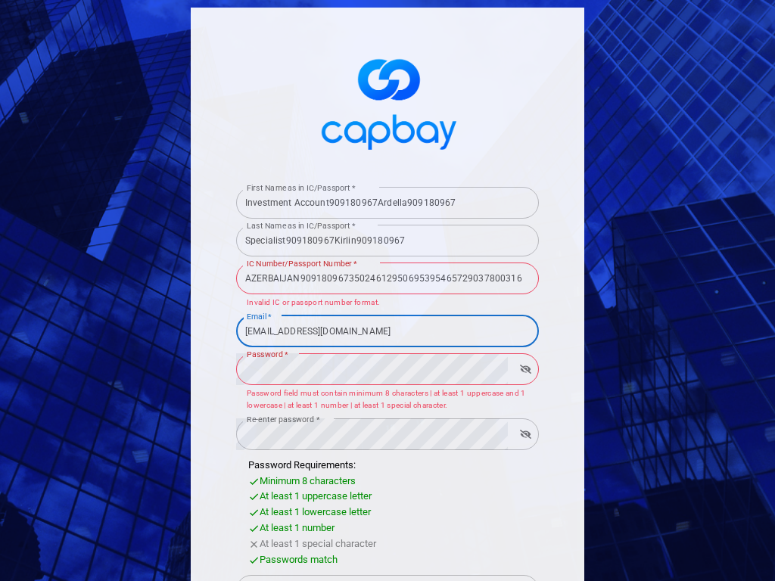
type input "[EMAIL_ADDRESS][DOMAIN_NAME]"
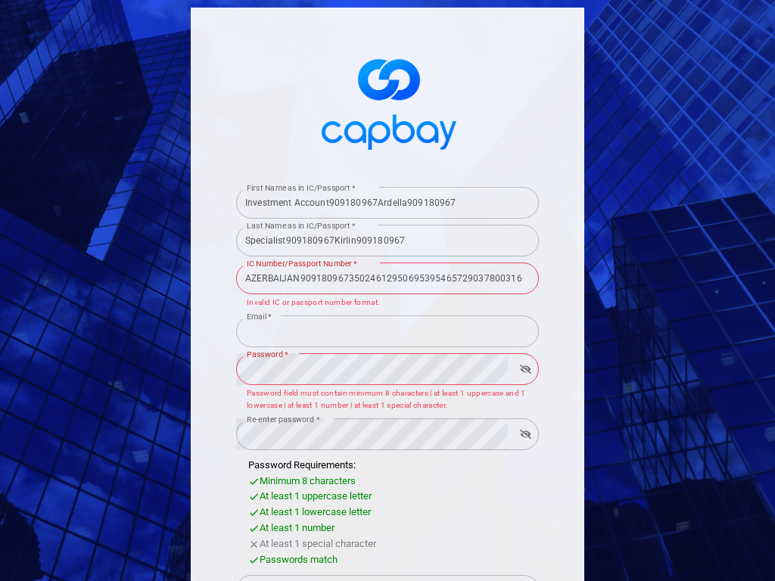
click at [388, 331] on input "Email *" at bounding box center [387, 332] width 303 height 32
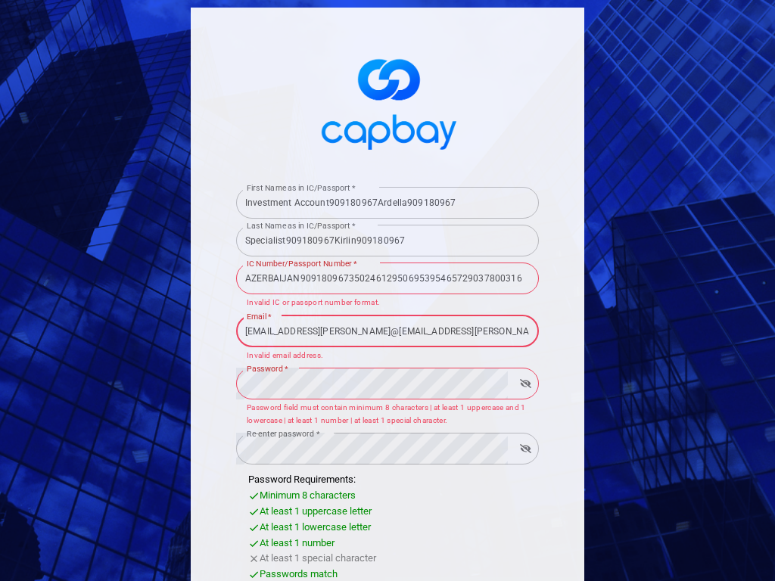
scroll to position [0, 3]
click at [388, 331] on input "[EMAIL_ADDRESS][PERSON_NAME]@[EMAIL_ADDRESS][PERSON_NAME][DOMAIN_NAME]" at bounding box center [387, 332] width 303 height 32
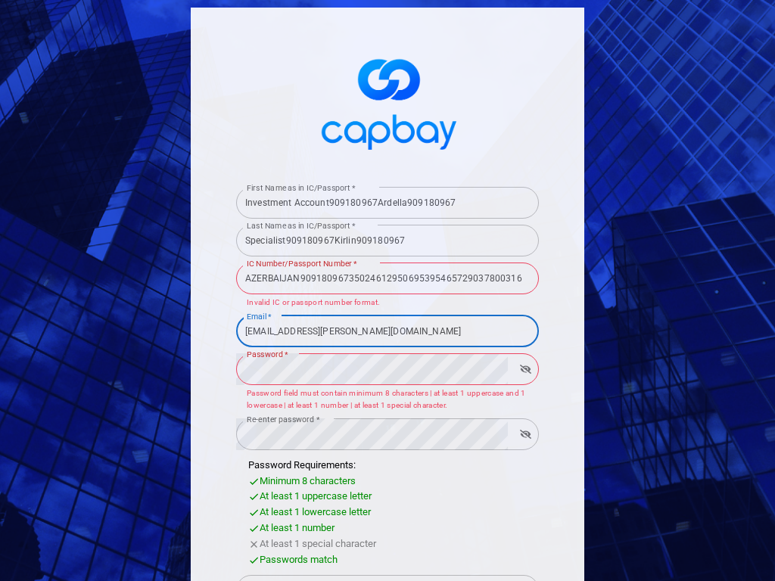
type input "[EMAIL_ADDRESS][PERSON_NAME][DOMAIN_NAME]"
type input "[EMAIL_ADDRESS][DOMAIN_NAME]"
click at [388, 331] on input "Email *" at bounding box center [387, 332] width 303 height 32
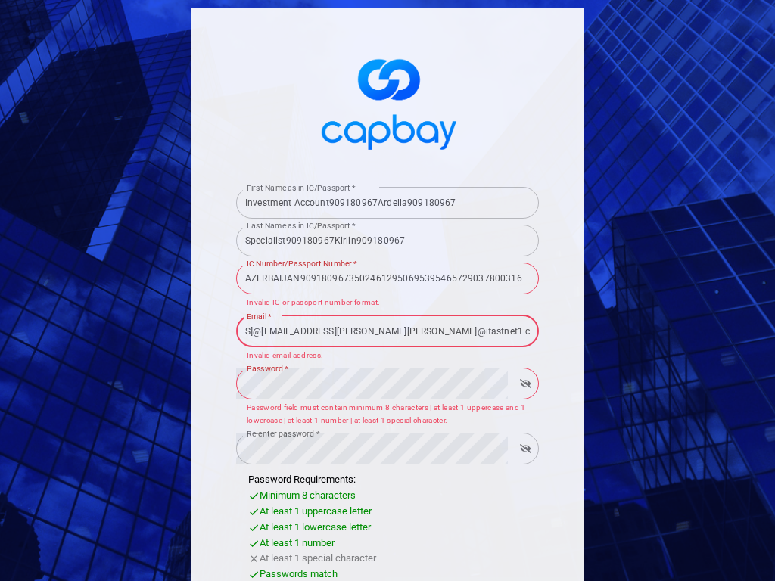
scroll to position [0, 139]
click at [388, 331] on input "[EMAIL_ADDRESS]@[EMAIL_ADDRESS][PERSON_NAME][PERSON_NAME]@[DOMAIN_NAME]" at bounding box center [387, 332] width 303 height 32
type input "[EMAIL_ADDRESS][PERSON_NAME][DOMAIN_NAME]"
type input "Money Market Account"
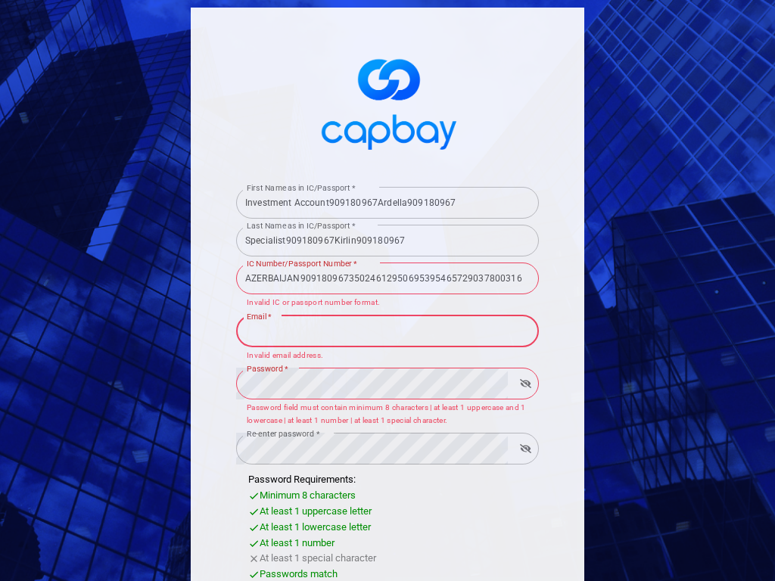
click at [388, 331] on input "Email *" at bounding box center [387, 332] width 303 height 32
type input "Money Market [EMAIL_ADDRESS]@[EMAIL_ADDRESS][PERSON_NAME][PERSON_NAME]@[DOMAIN_…"
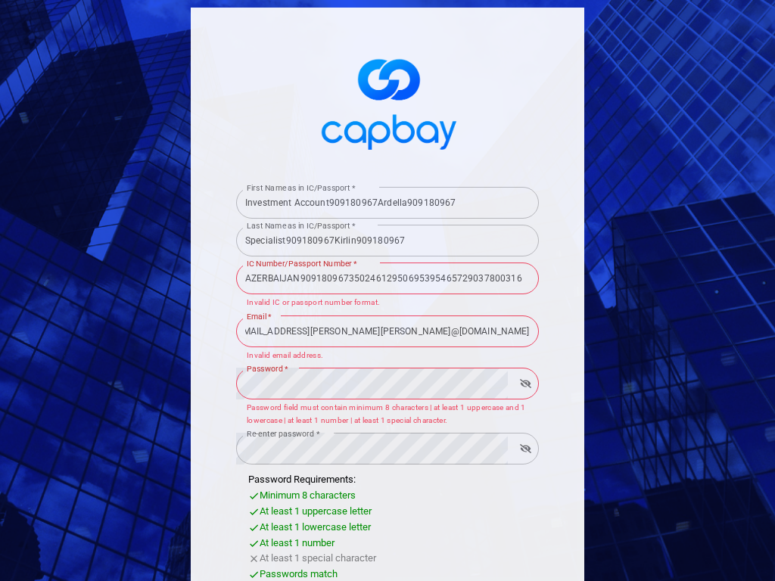
type input "+"
type input "+44"
select select "ZZ"
type input "[PHONE_NUMBER]"
select select "GB"
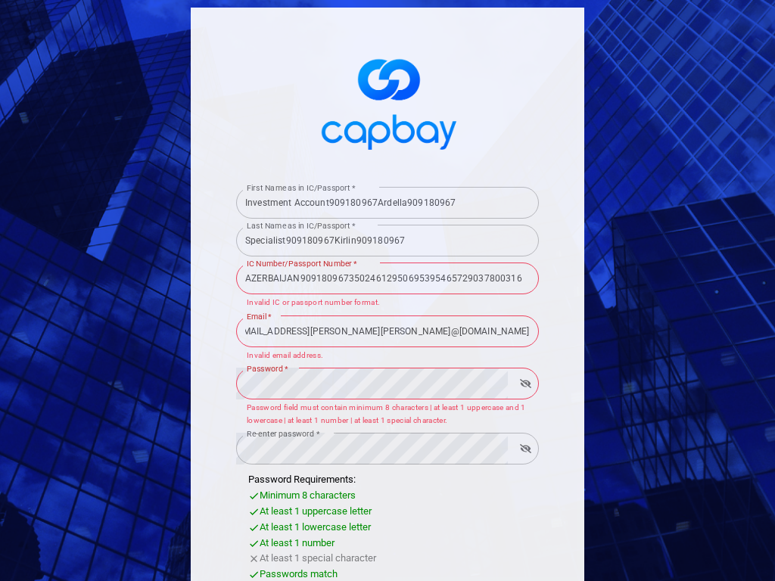
scroll to position [0, 0]
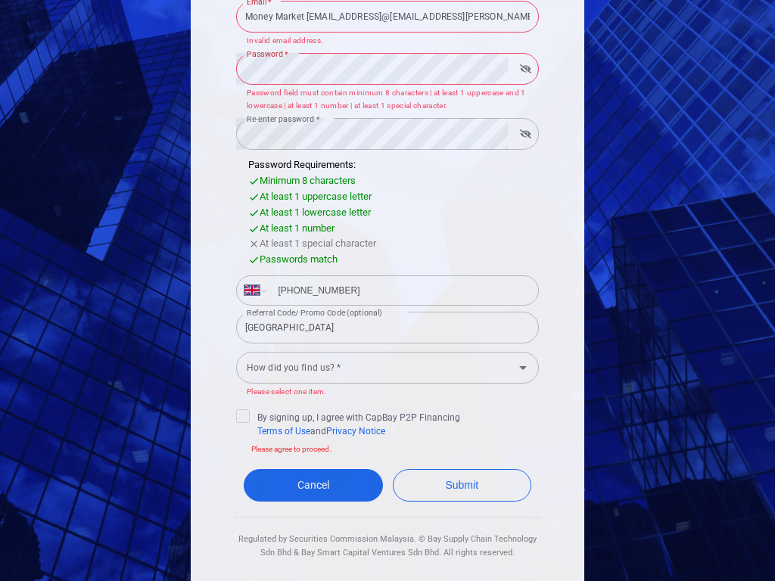
type input "[PHONE_NUMBER]"
click at [400, 290] on input "tel" at bounding box center [400, 291] width 262 height 24
click at [400, 290] on input "[PHONE_NUMBER]" at bounding box center [400, 291] width 262 height 24
type input "+60"
select select "MY"
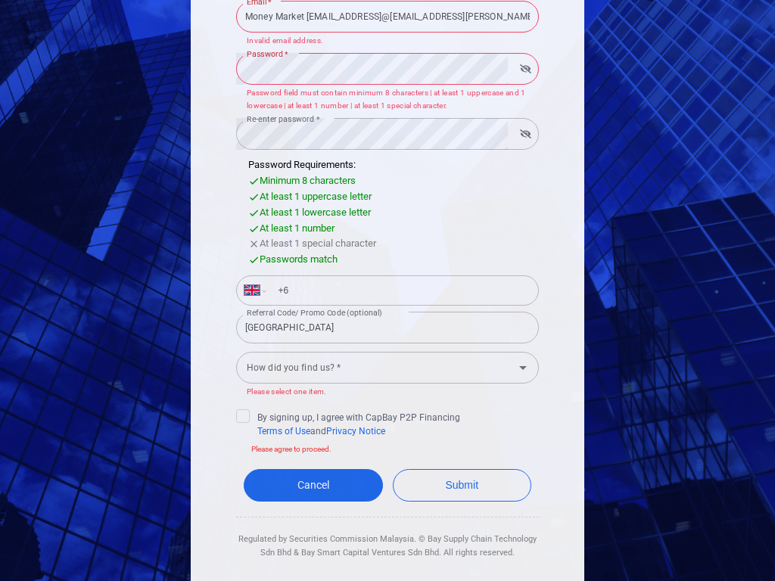
type input "+"
select select "ZZ"
type input "[PHONE_NUMBER]"
click at [400, 290] on input "tel" at bounding box center [400, 291] width 262 height 24
click at [400, 290] on input "[PHONE_NUMBER]" at bounding box center [400, 291] width 262 height 24
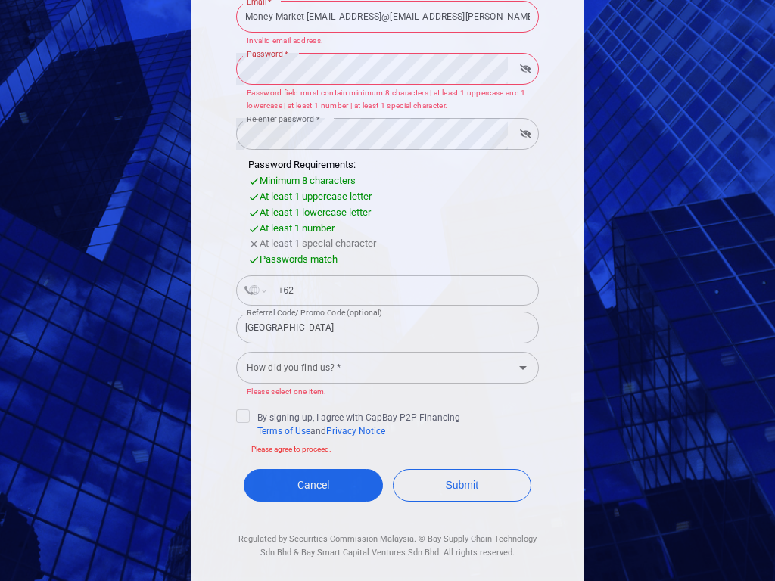
type input "+60"
select select "MY"
type input "+"
type input "+7"
select select "ZZ"
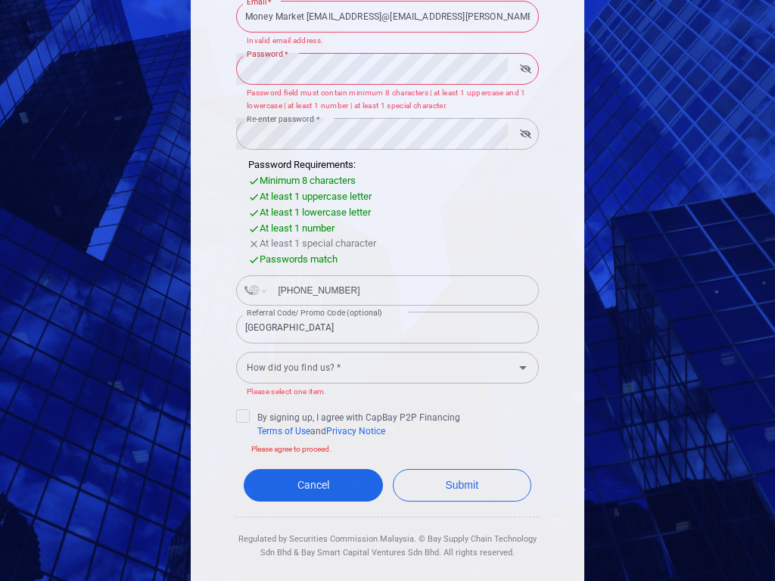
type input "[PHONE_NUMBER]"
click at [400, 290] on input "tel" at bounding box center [400, 291] width 262 height 24
click at [400, 290] on input "[PHONE_NUMBER]79262" at bounding box center [400, 291] width 262 height 24
type input "58 764 1979262"
select select "VE"
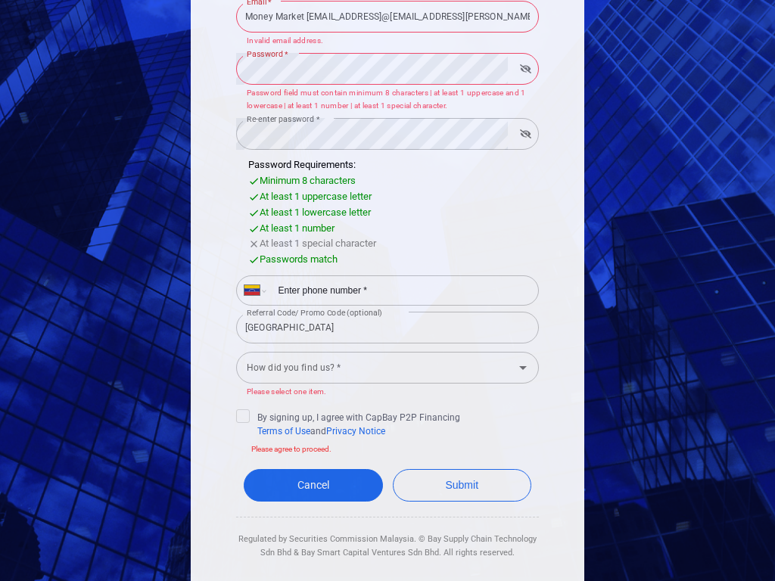
type input "+60"
select select "MY"
type input "+60"
click at [400, 290] on input "tel" at bounding box center [400, 291] width 262 height 24
click at [400, 290] on input "[PHONE_NUMBER]1979262" at bounding box center [400, 291] width 262 height 24
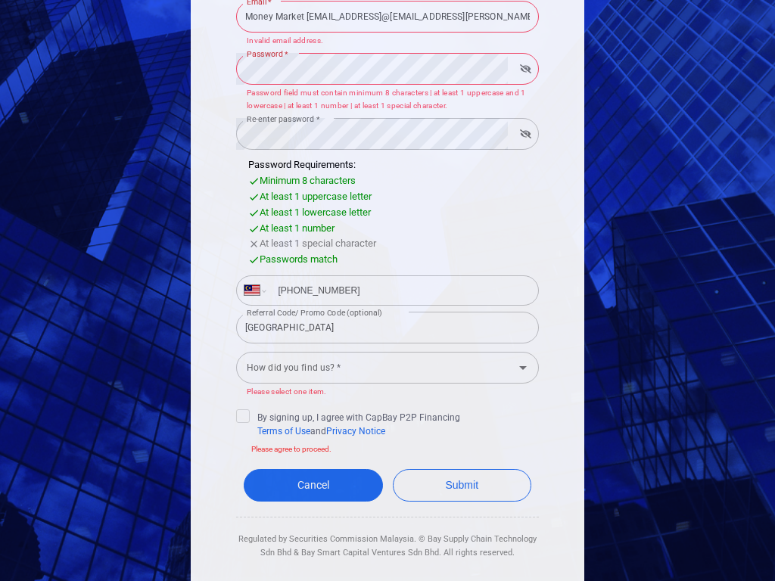
type input "[PHONE_NUMBER]"
select select "NZ"
type input "47 587641979262"
select select "NO"
type input "+90 91"
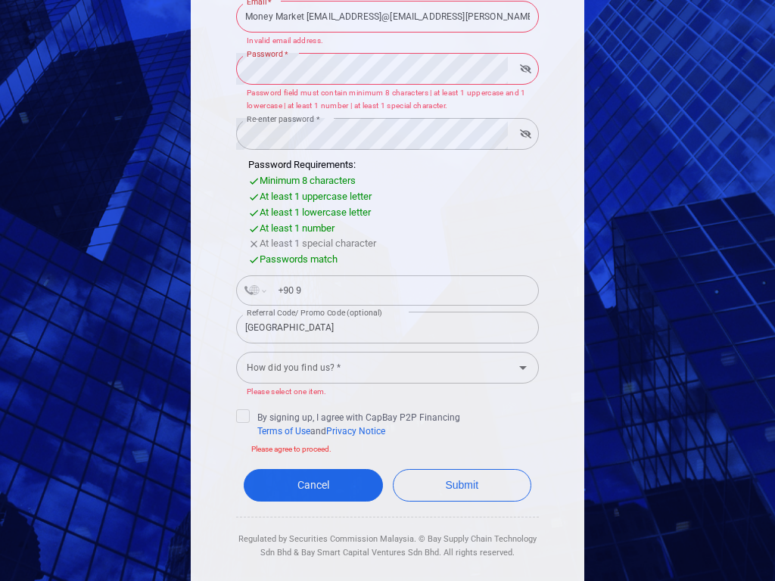
select select "TR"
type input "[PHONE_NUMBER]"
click at [400, 290] on input "tel" at bounding box center [400, 291] width 262 height 24
click at [400, 290] on input "[PHONE_NUMBER]9447587641979262" at bounding box center [400, 291] width 262 height 24
type input "87641979447587641979262"
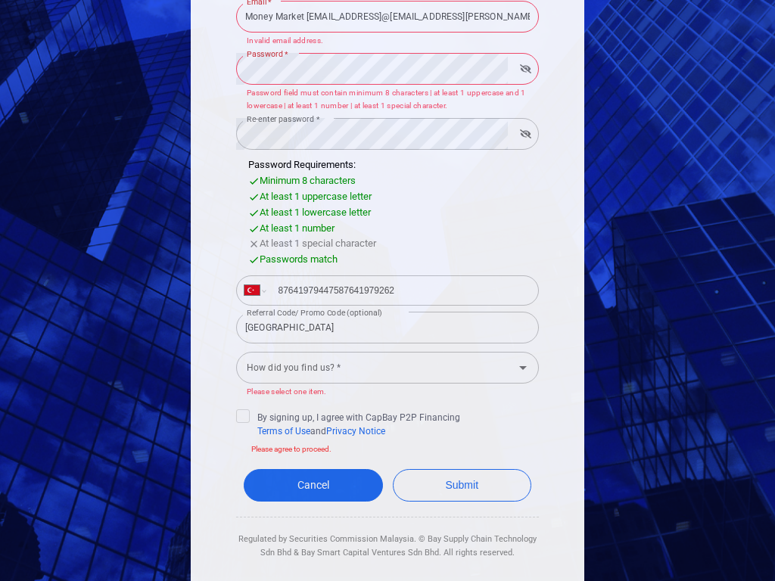
select select "ZZ"
type input "[PHONE_NUMBER]"
click at [400, 290] on input "tel" at bounding box center [400, 291] width 262 height 24
type input "[PHONE_NUMBER]7587641979447587641979262"
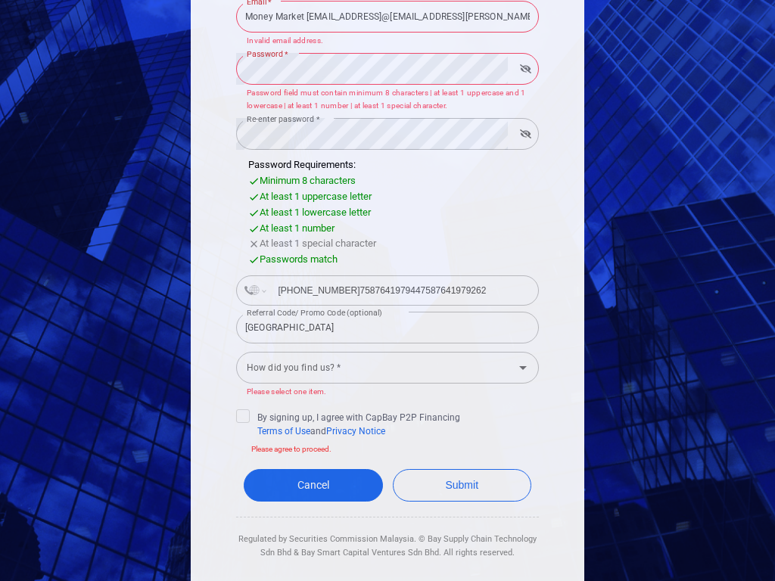
click at [388, 327] on input "[GEOGRAPHIC_DATA]" at bounding box center [387, 328] width 303 height 32
type input "B"
type input "Response"
click at [388, 327] on input "Referral Code/ Promo Code (optional)" at bounding box center [387, 328] width 303 height 32
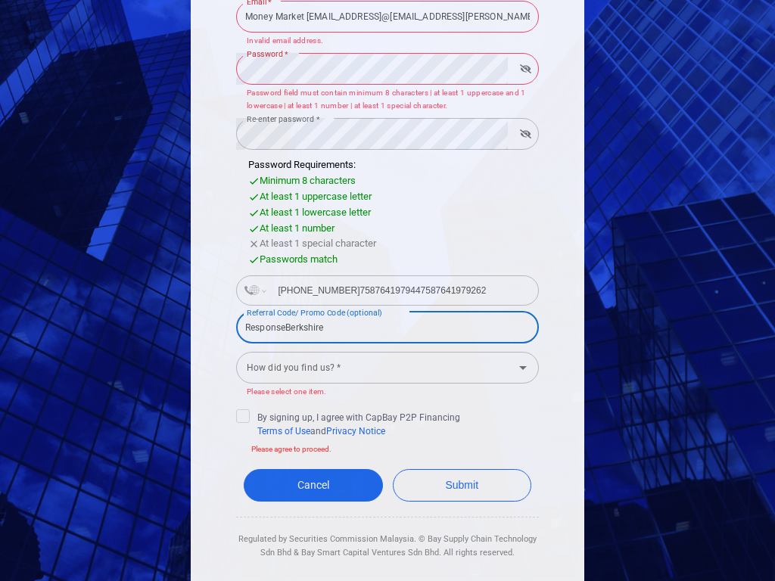
type input "ResponseBerkshire"
select select "PK"
type input "+92"
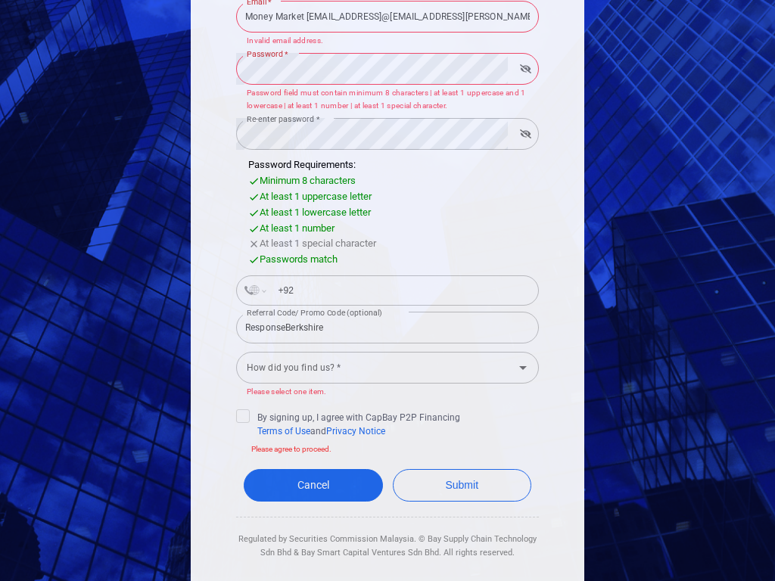
select select "SA"
type input "+966"
select select "ZZ"
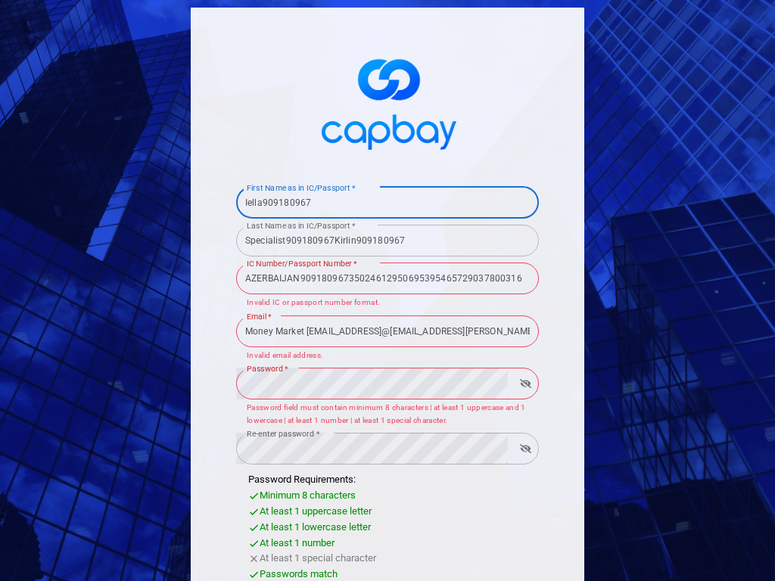
type input "ella909180967"
type input "909180967"
click at [388, 240] on input "Specialist909180967Kirlin909180967" at bounding box center [387, 241] width 303 height 32
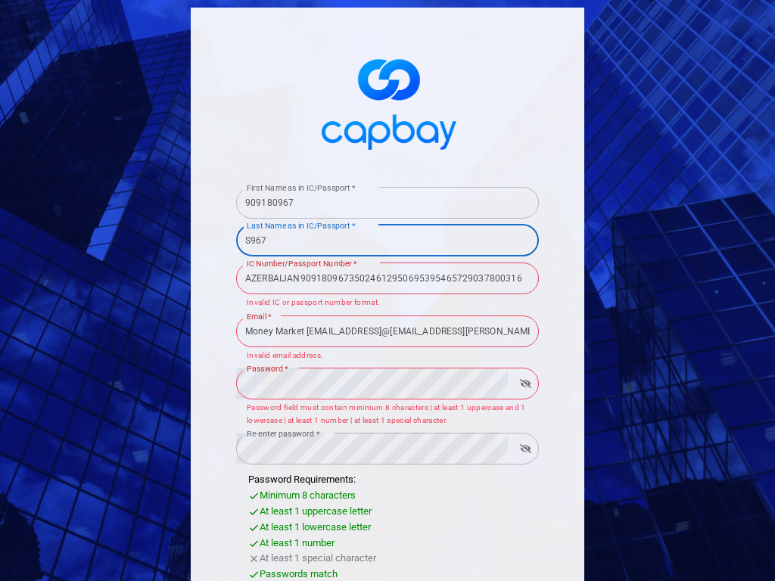
type input "967"
type input "909180967"
click at [388, 278] on input "AZERBAIJAN90918096735024612950695395465729037800316" at bounding box center [387, 279] width 303 height 32
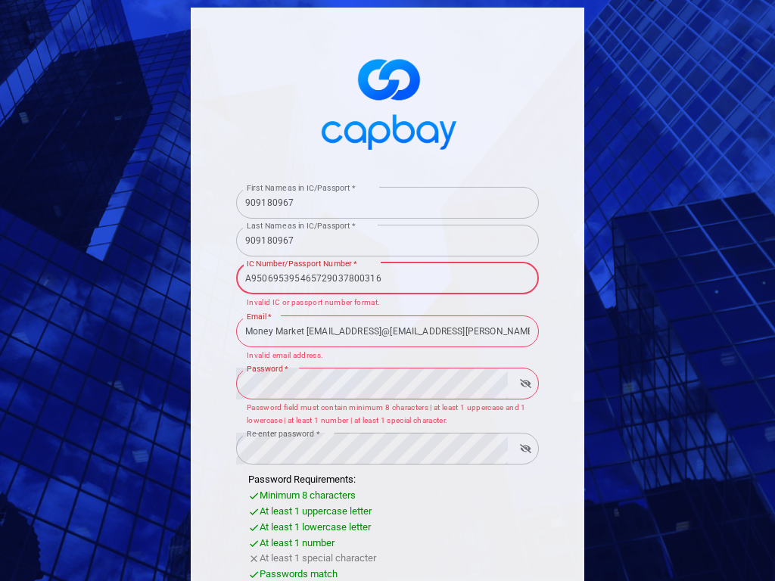
type input "950695395465729037800316"
type input "3502461295069539"
click at [388, 331] on input "Money Market [EMAIL_ADDRESS]@[EMAIL_ADDRESS][PERSON_NAME][PERSON_NAME]@[DOMAIN_…" at bounding box center [387, 332] width 303 height 32
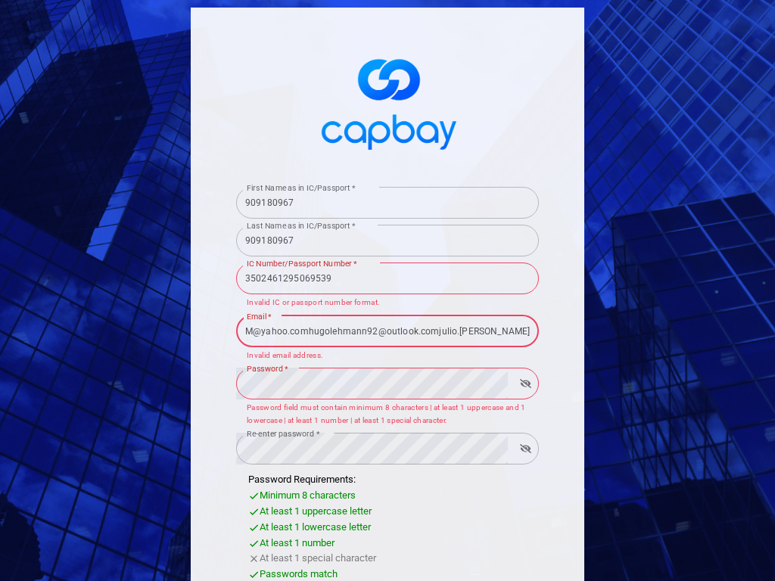
type input "@[EMAIL_ADDRESS][PERSON_NAME]@[EMAIL_ADDRESS][PERSON_NAME][DOMAIN_NAME]"
type input "[PERSON_NAME][EMAIL_ADDRESS][PERSON_NAME][DOMAIN_NAME]"
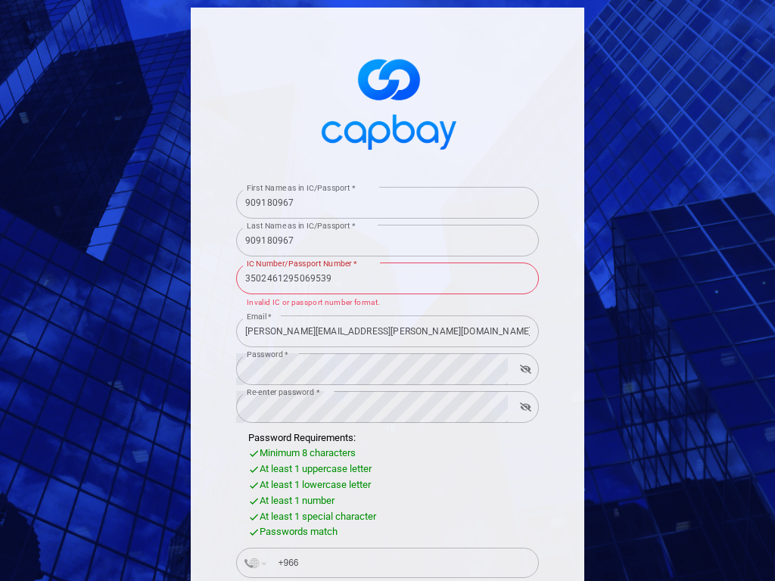
click at [400, 563] on input "+966" at bounding box center [400, 563] width 262 height 24
type input "+6"
type input "+4"
select select "ZZ"
type input "[PHONE_NUMBER]"
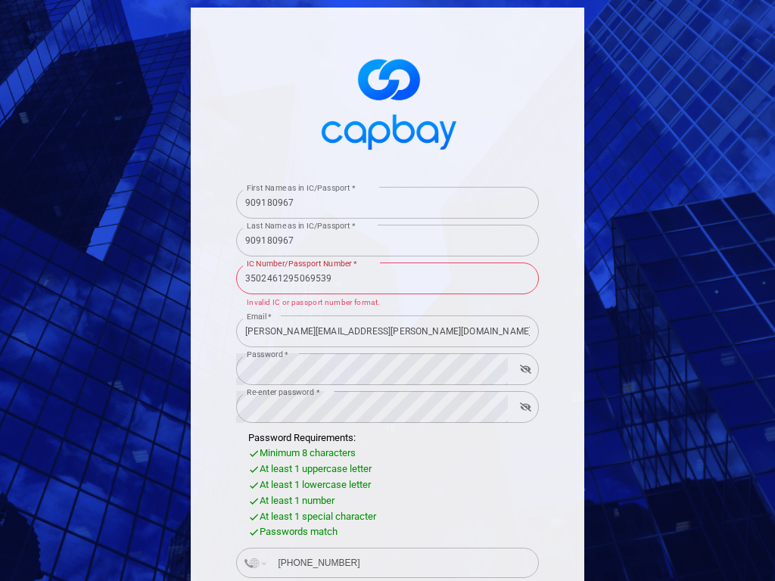
select select "GB"
type input "R"
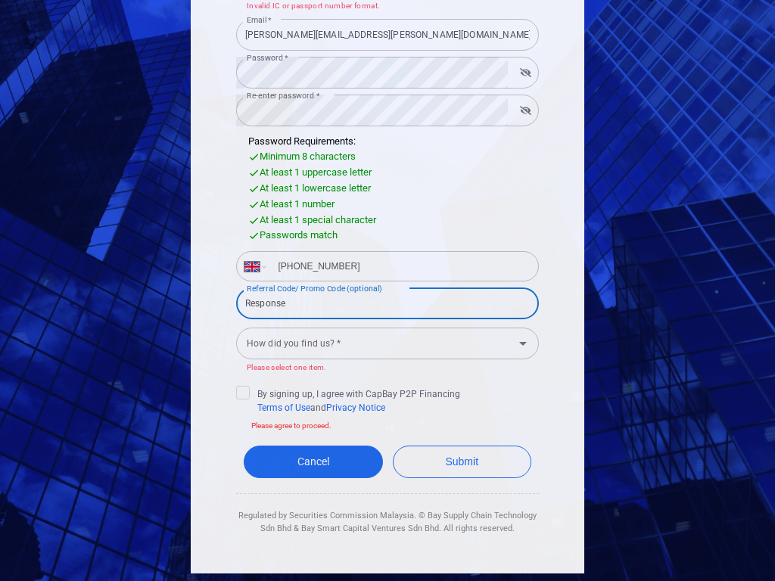
type input "Response"
select select "BW"
type input "+267"
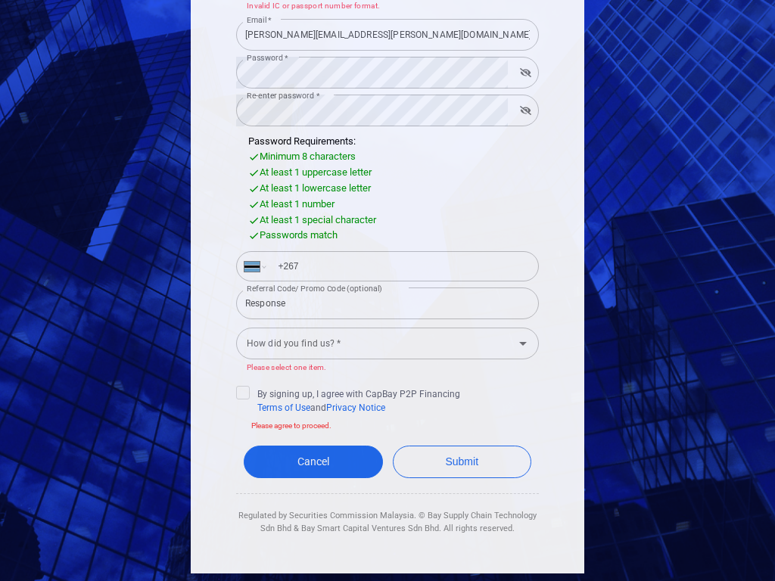
scroll to position [273, 0]
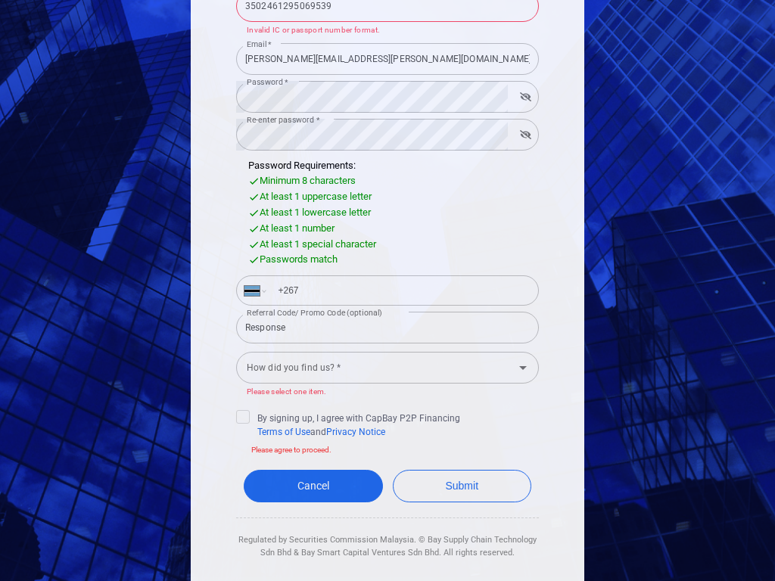
click at [393, 470] on button "Submit" at bounding box center [462, 486] width 139 height 33
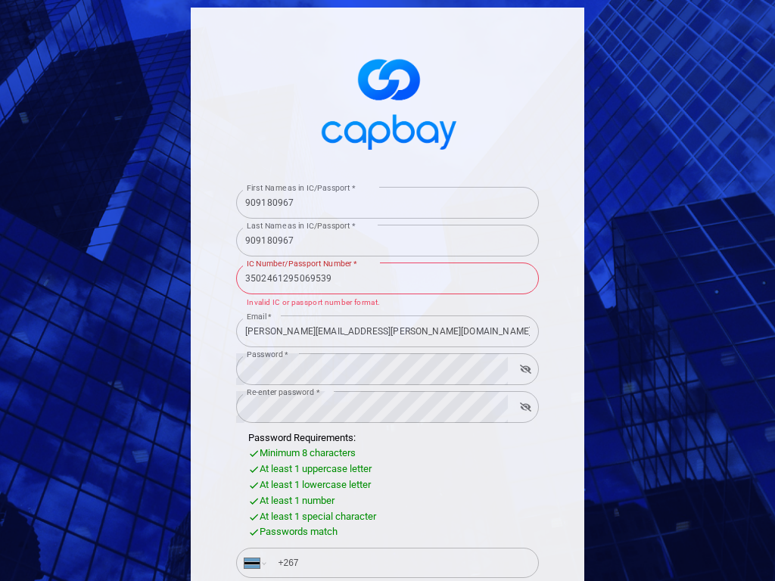
scroll to position [297, 0]
